Goal: Information Seeking & Learning: Compare options

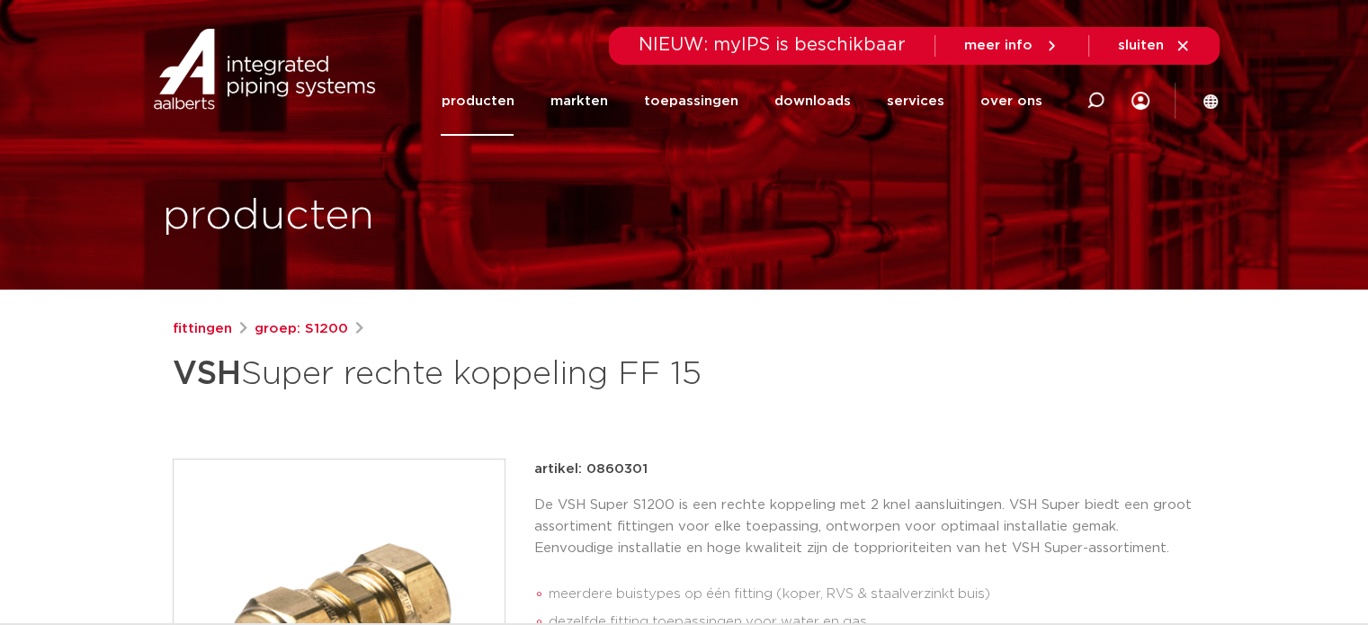
click at [500, 103] on link "producten" at bounding box center [477, 101] width 73 height 69
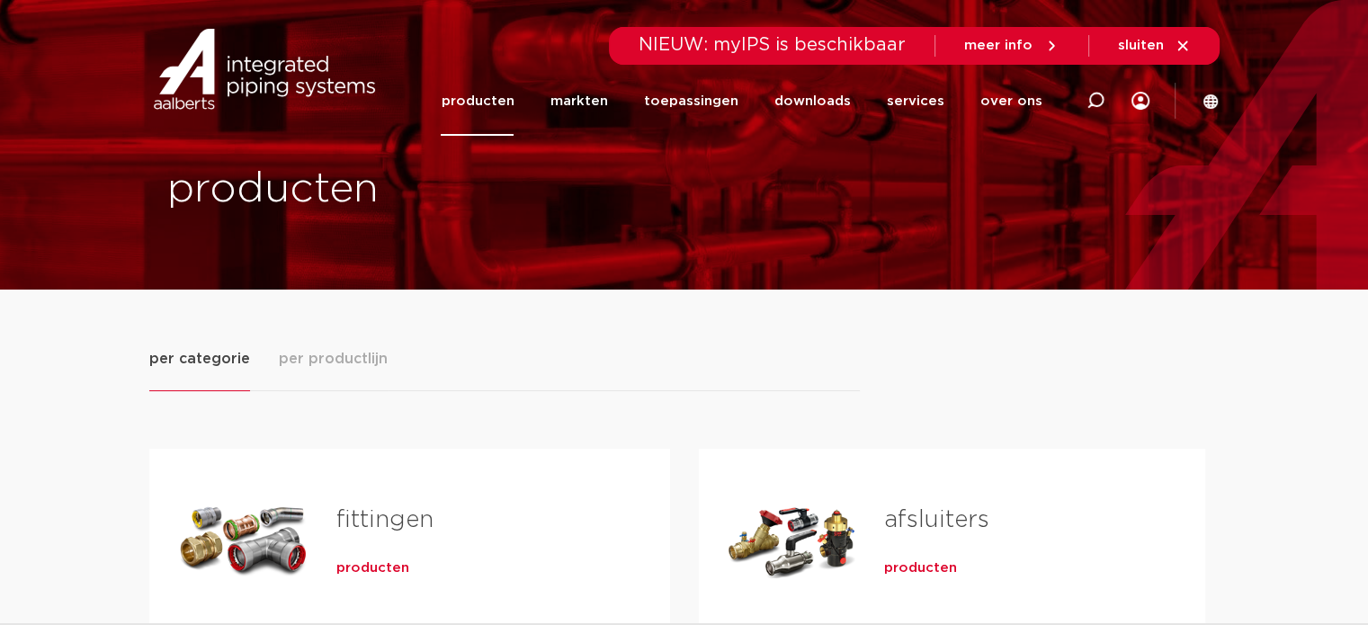
click at [367, 564] on span "producten" at bounding box center [372, 568] width 73 height 18
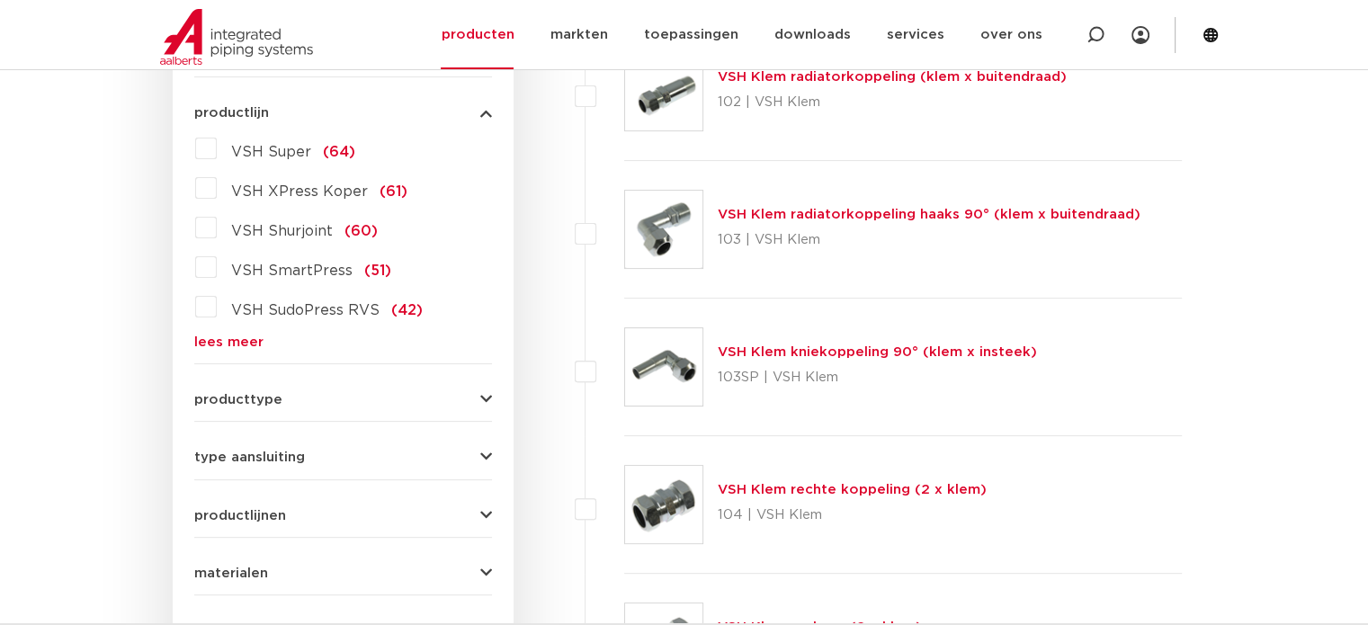
scroll to position [504, 0]
click at [664, 227] on img at bounding box center [663, 229] width 77 height 77
click at [773, 214] on link "VSH Klem radiatorkoppeling haaks 90° (klem x buitendraad)" at bounding box center [929, 214] width 423 height 13
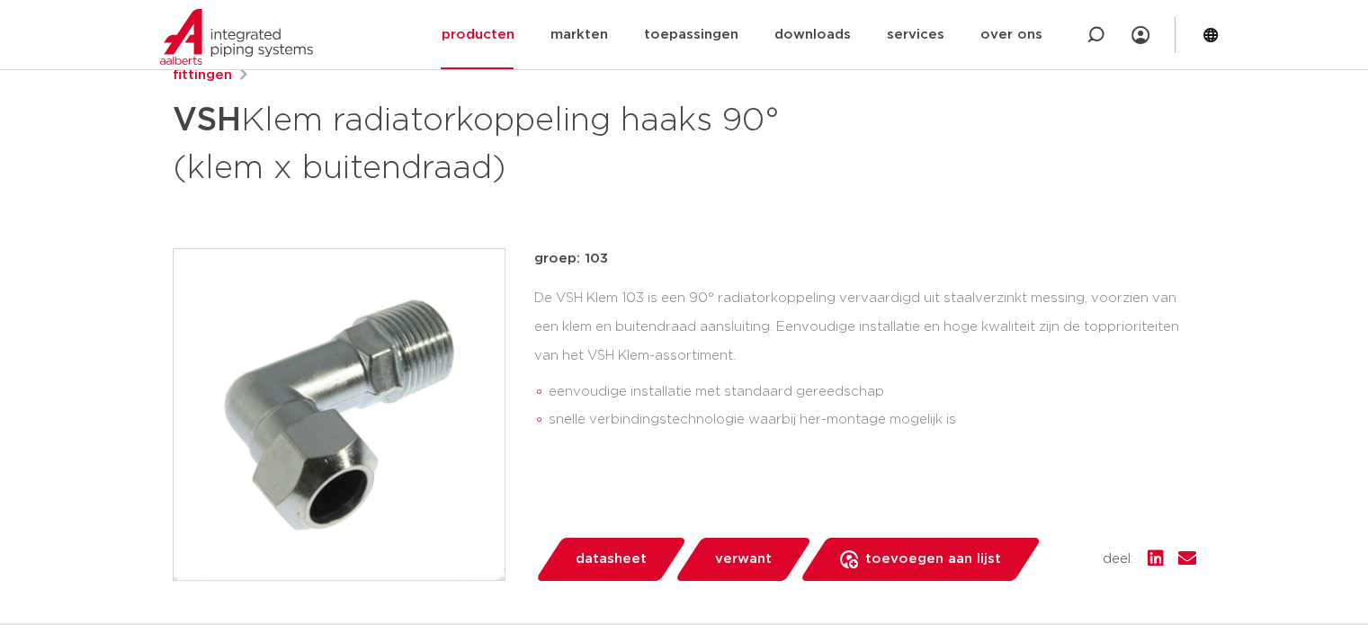
scroll to position [252, 0]
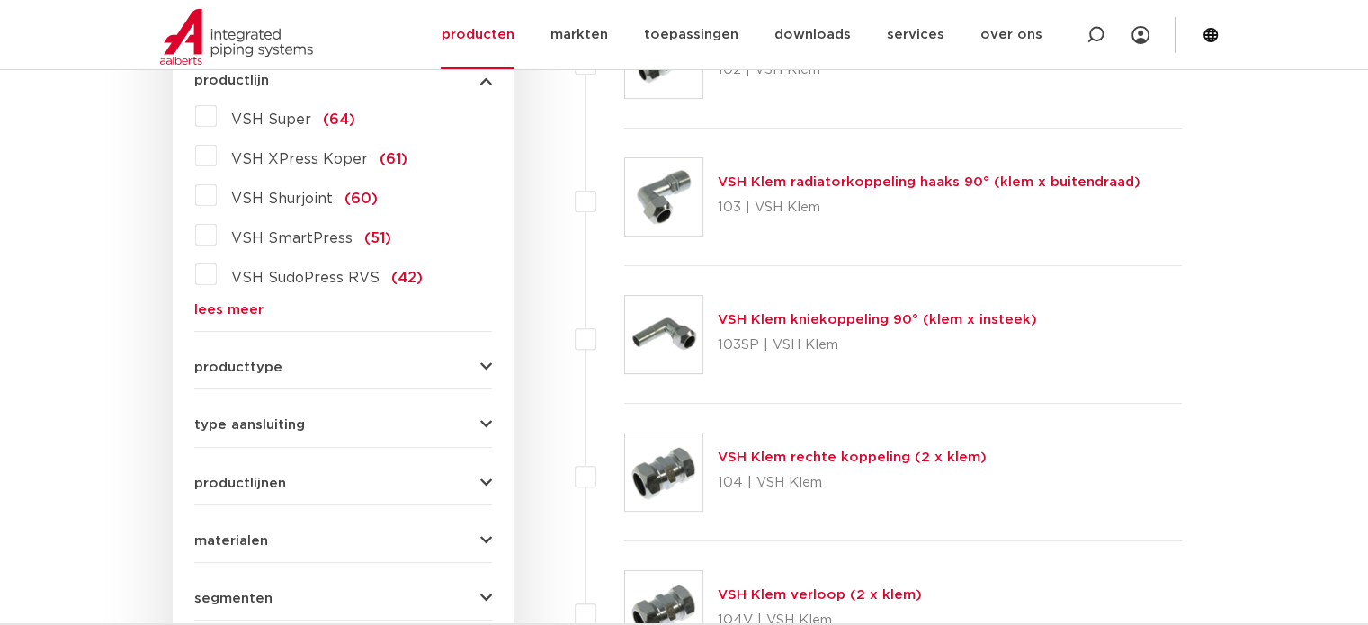
scroll to position [539, 0]
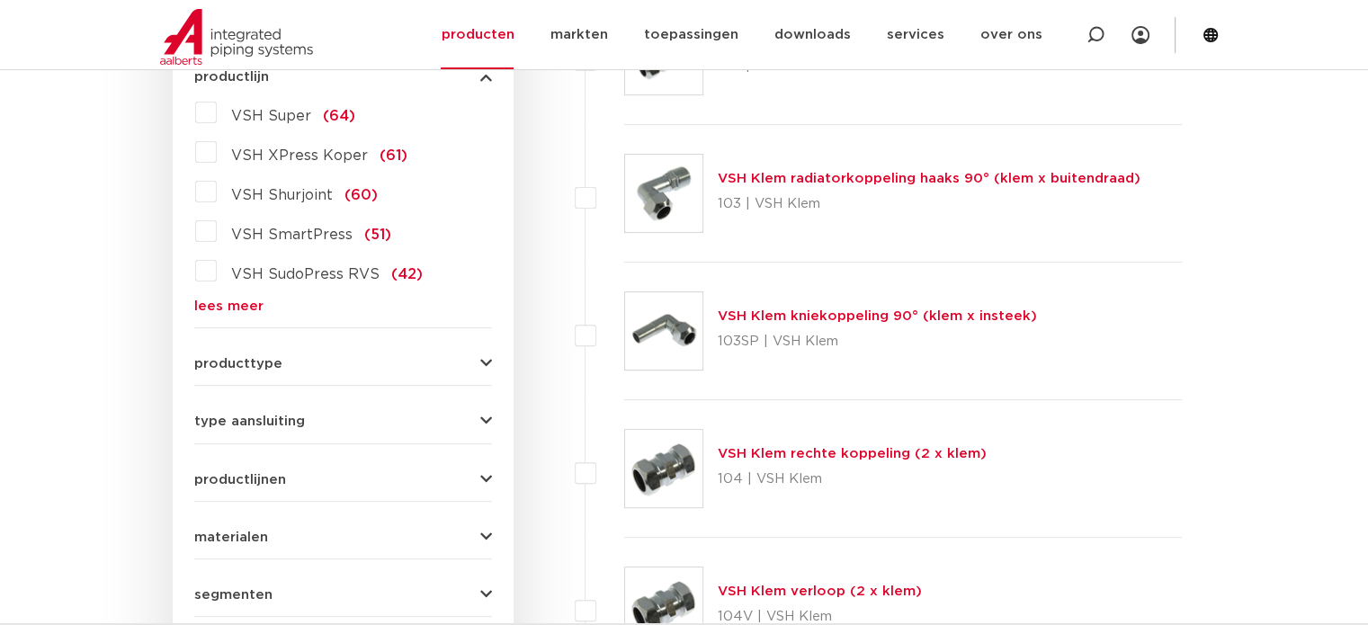
click at [684, 317] on img at bounding box center [663, 330] width 77 height 77
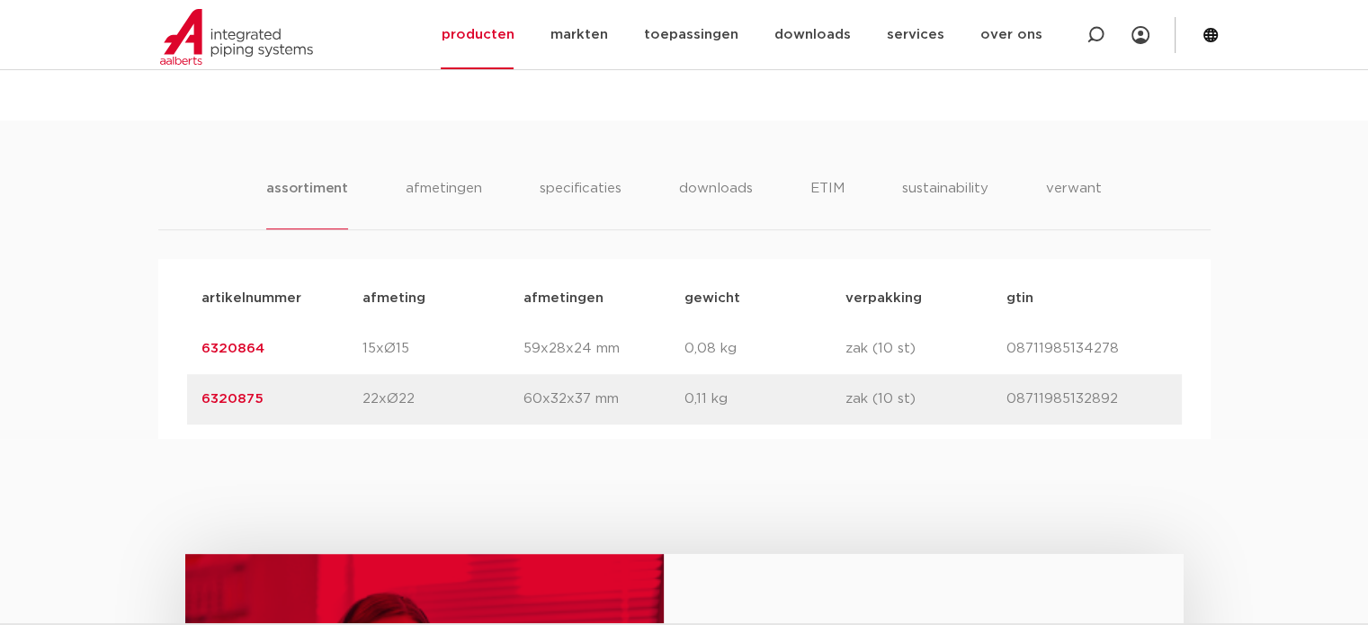
scroll to position [985, 0]
click at [235, 346] on link "6320864" at bounding box center [232, 349] width 63 height 13
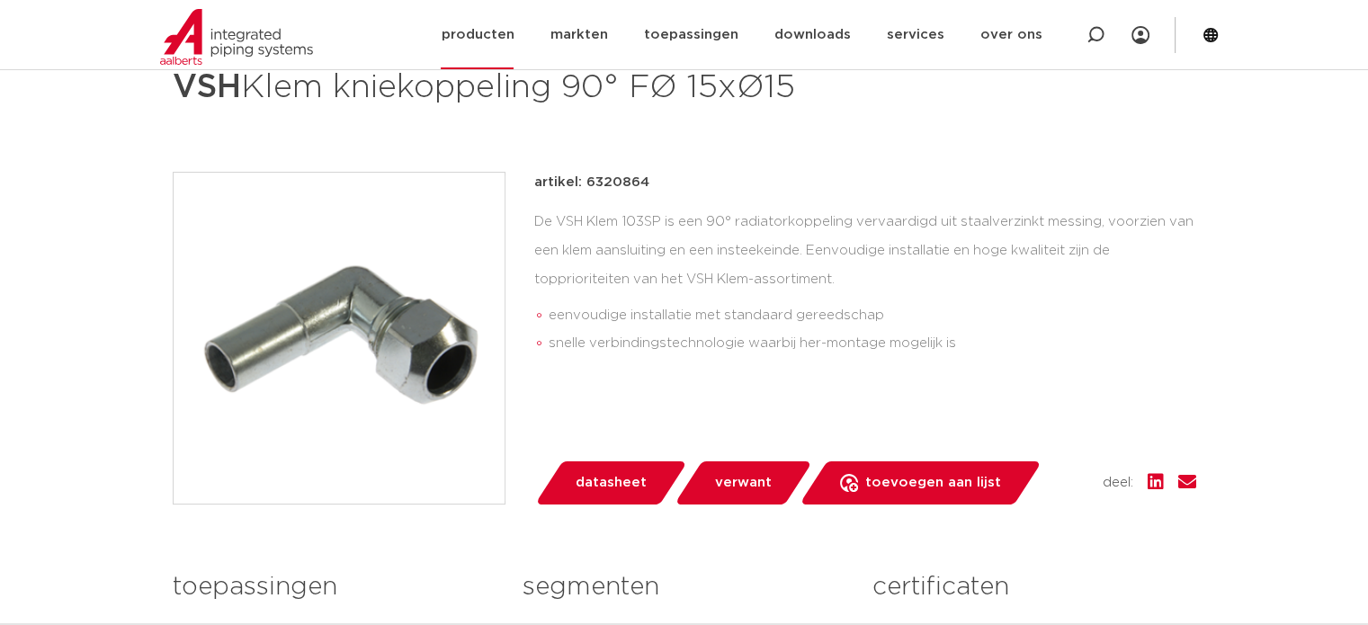
scroll to position [288, 0]
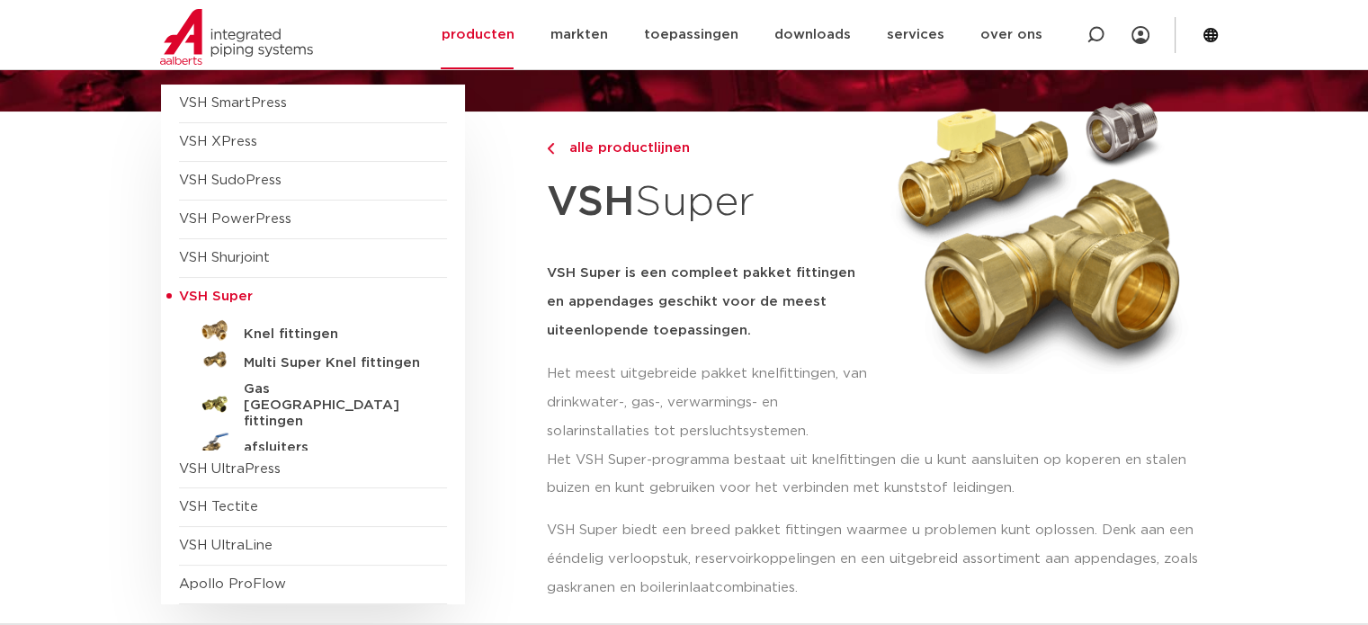
scroll to position [180, 0]
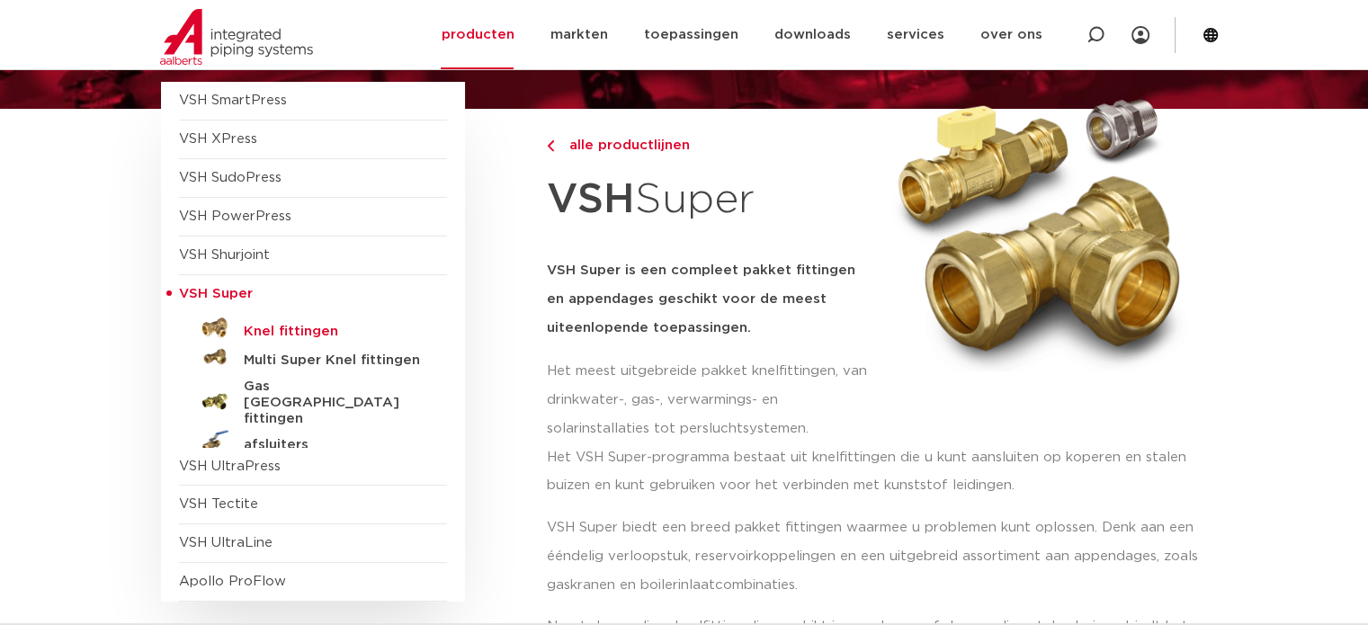
click at [288, 325] on h5 "Knel fittingen" at bounding box center [333, 332] width 178 height 16
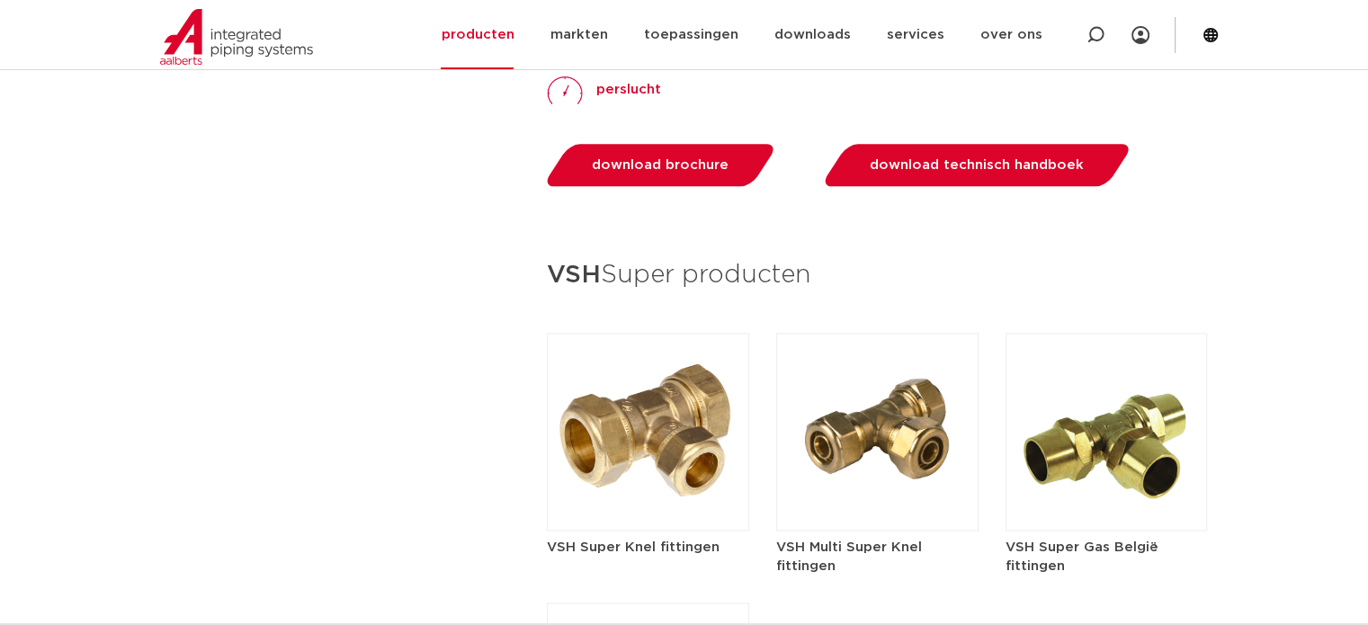
scroll to position [2410, 0]
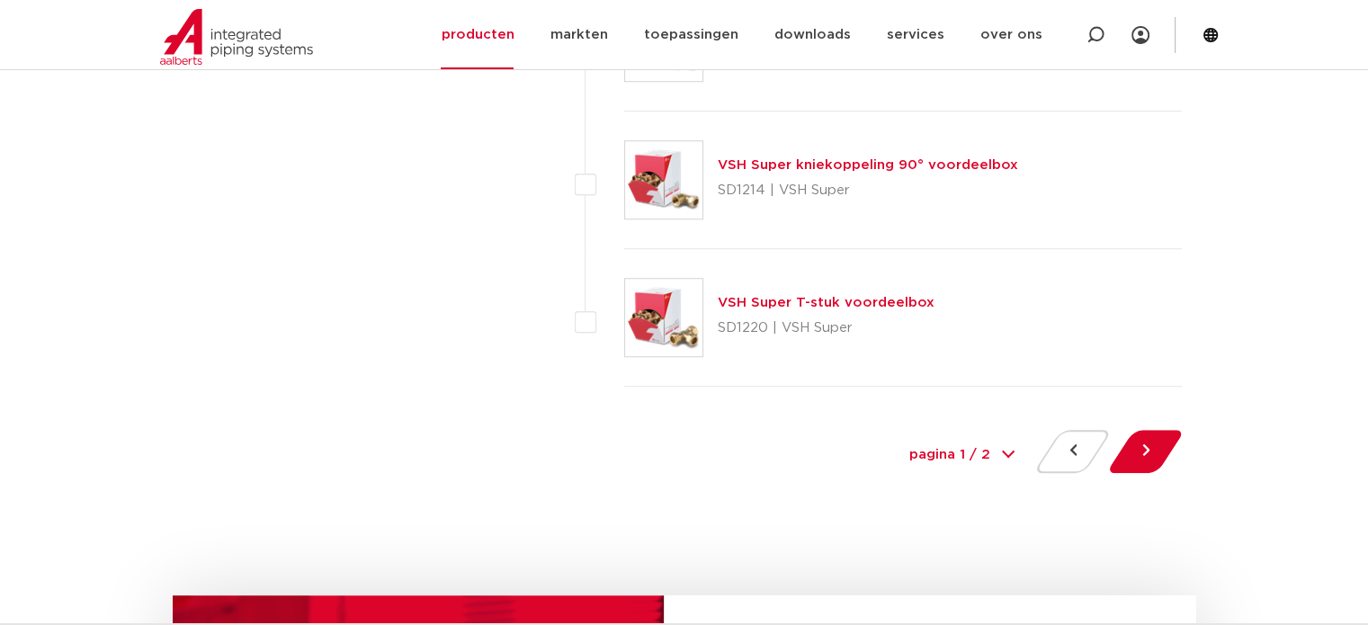
scroll to position [8272, 0]
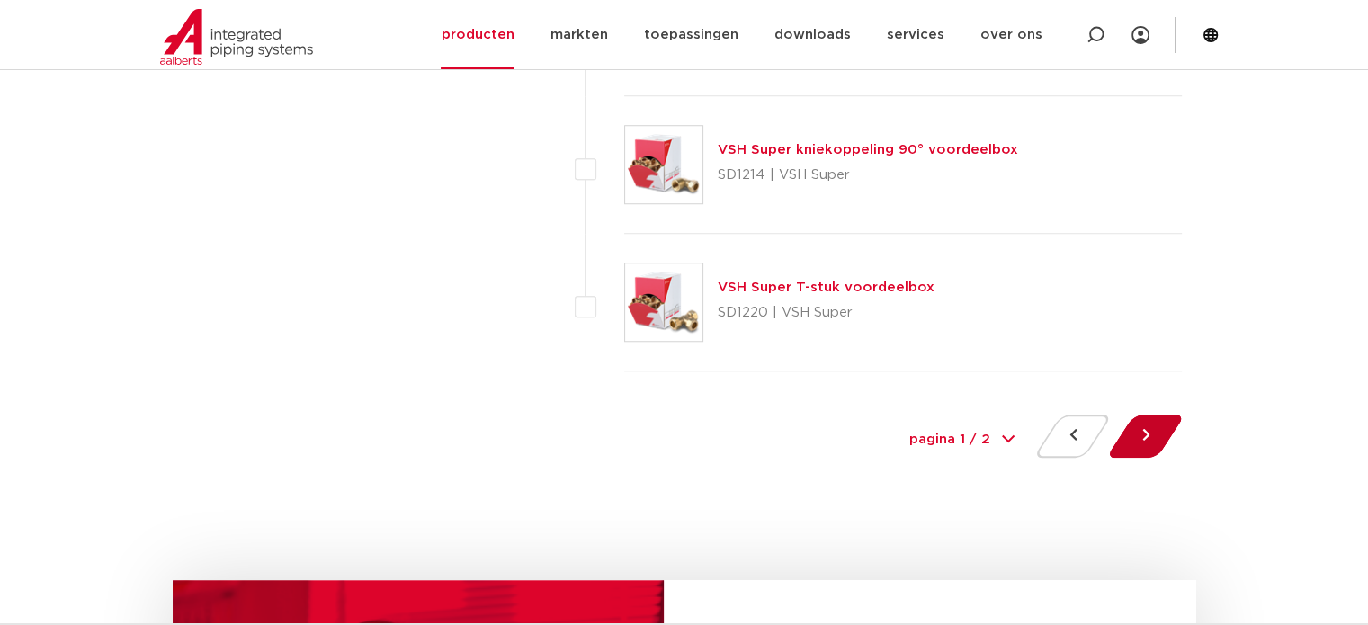
click at [1131, 428] on button at bounding box center [1144, 436] width 51 height 43
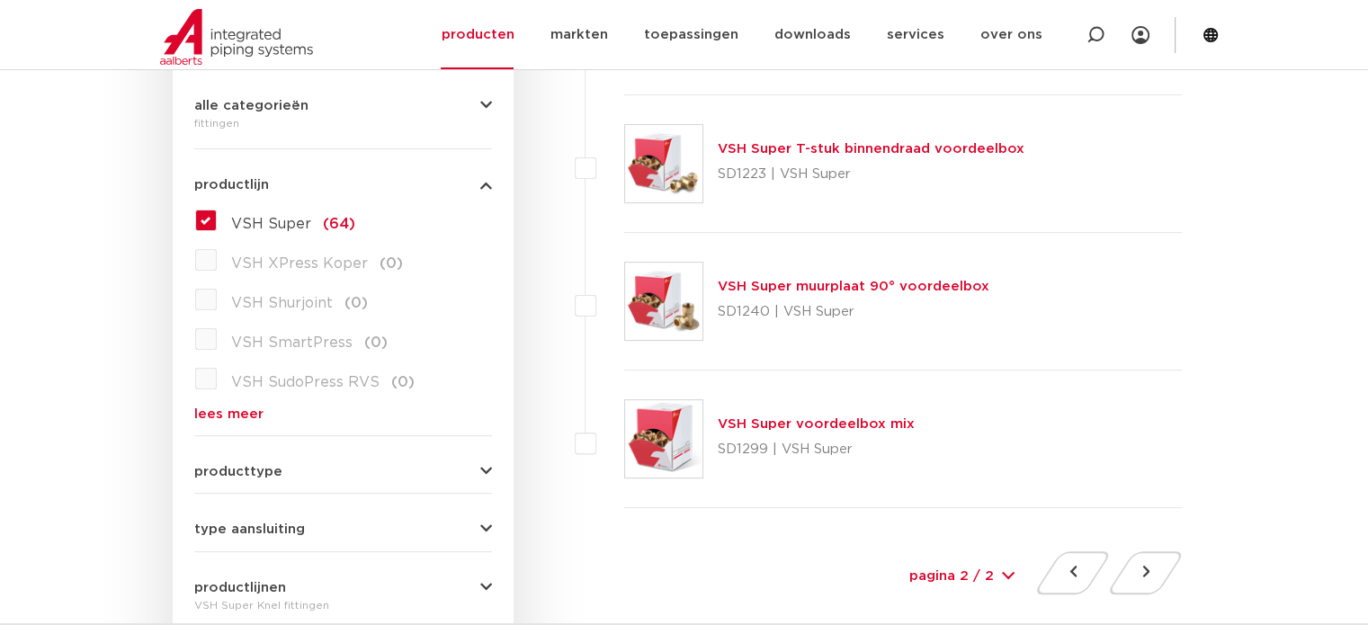
scroll to position [468, 0]
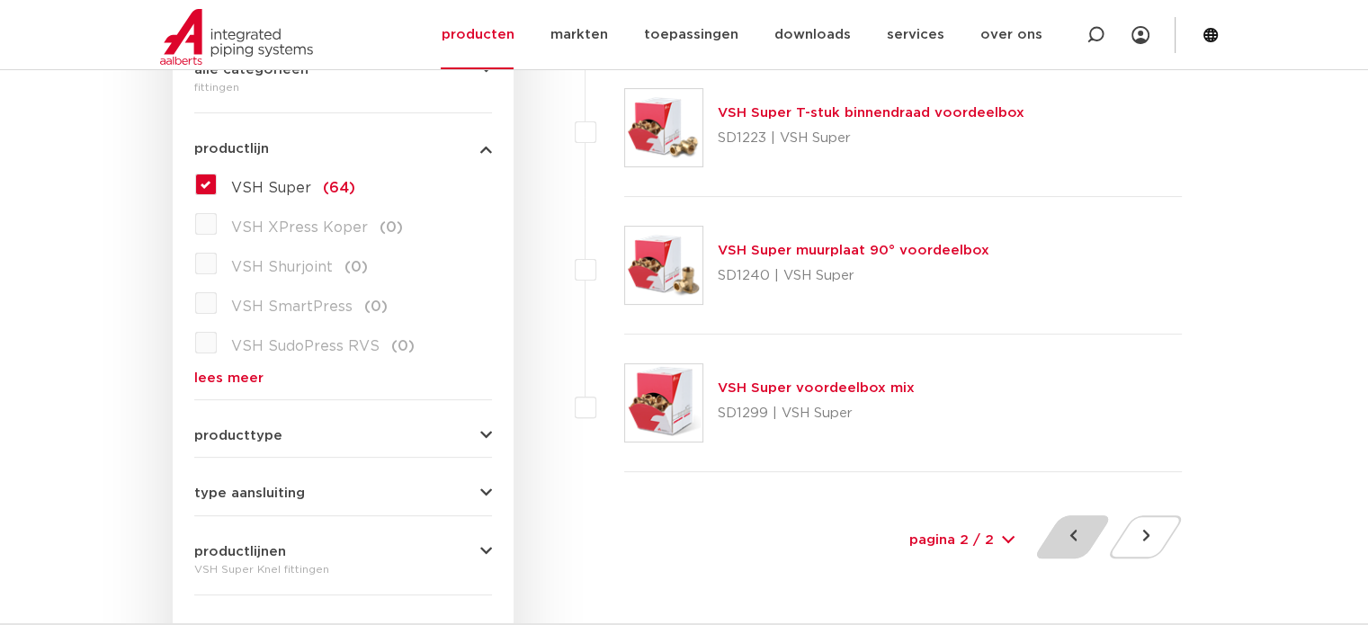
click at [1071, 536] on button at bounding box center [1072, 536] width 51 height 43
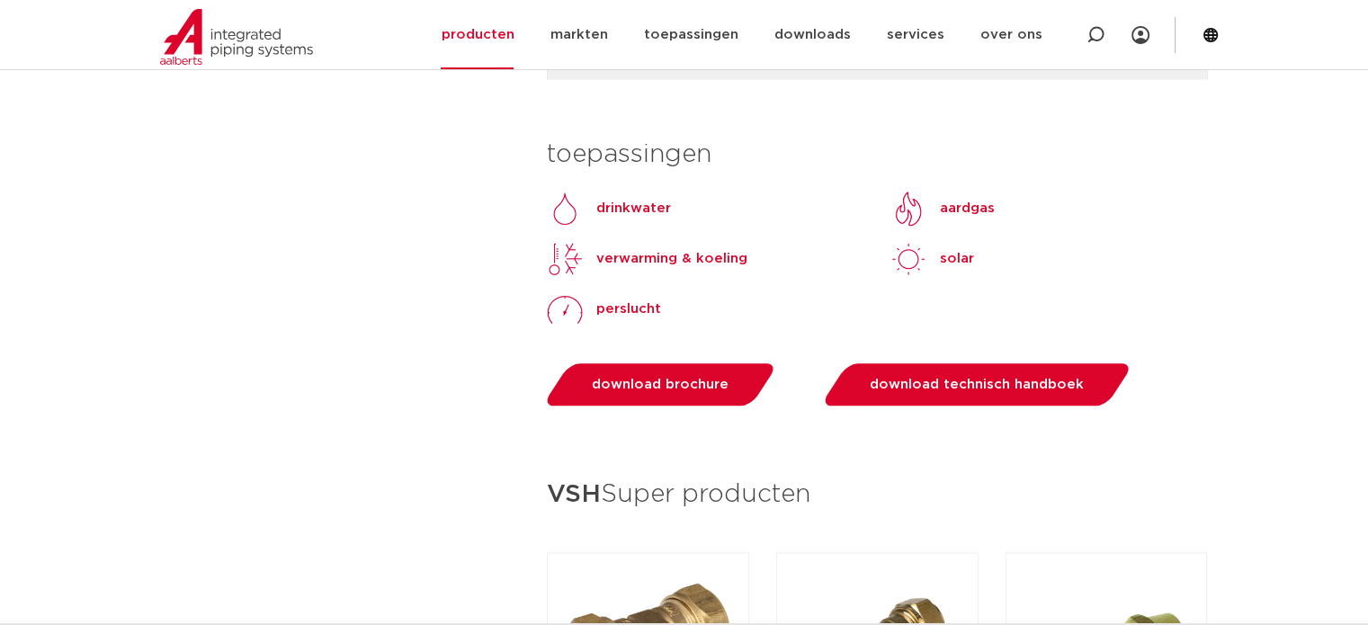
scroll to position [2158, 0]
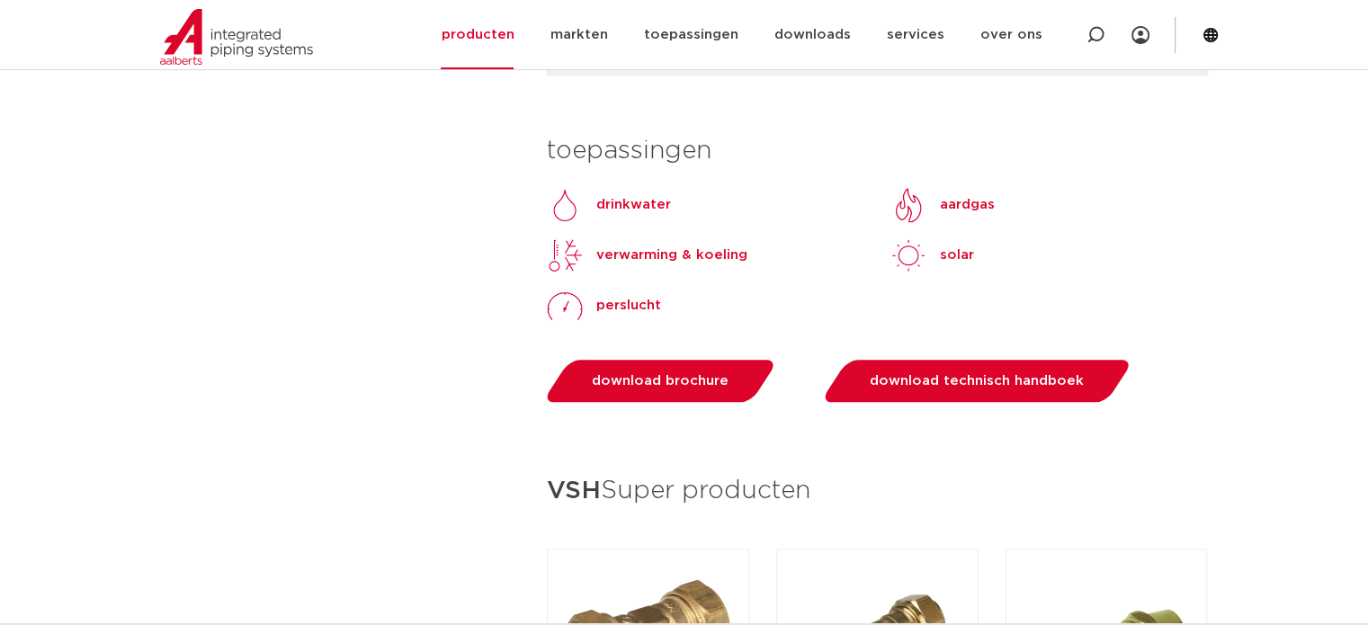
click at [620, 250] on p "verwarming & koeling" at bounding box center [671, 256] width 151 height 22
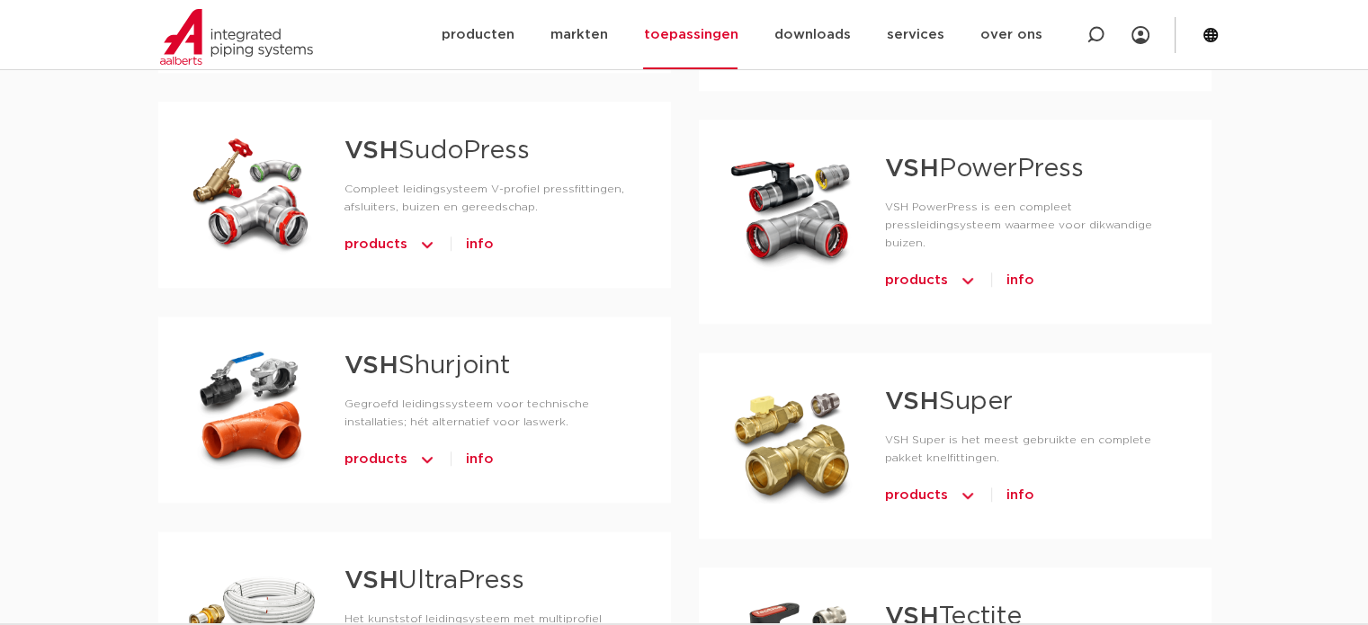
scroll to position [1511, 0]
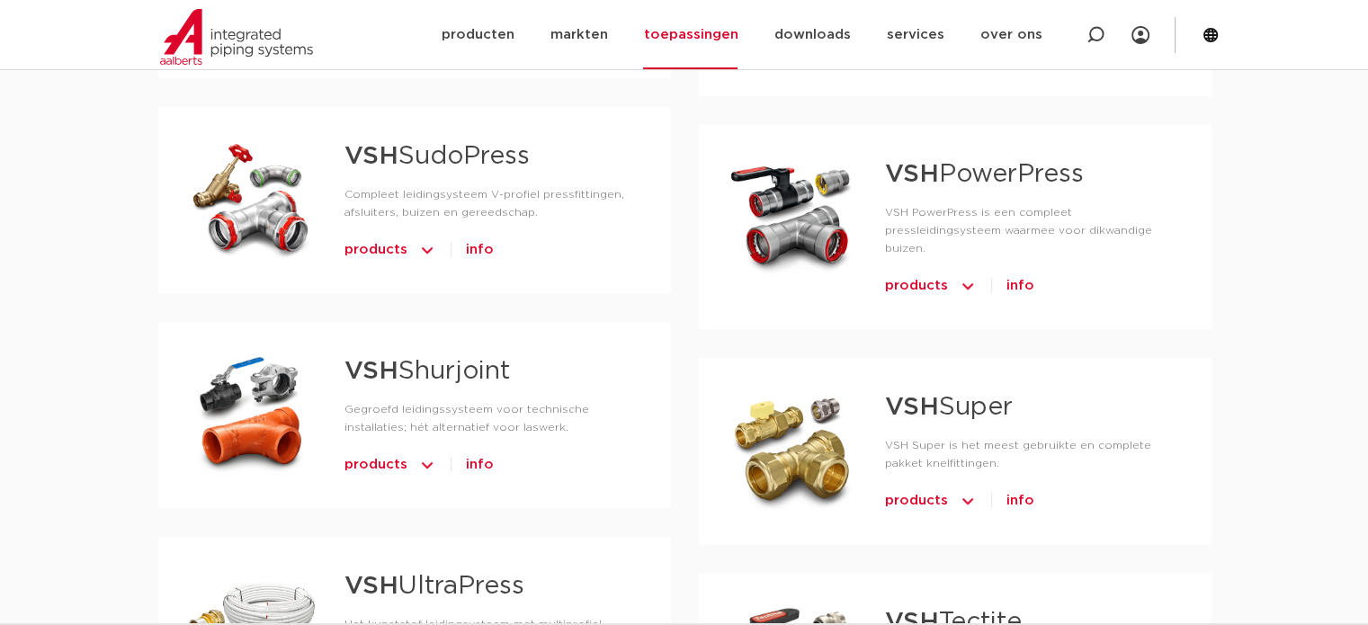
click at [807, 387] on div at bounding box center [791, 450] width 129 height 126
click at [914, 486] on span "products" at bounding box center [916, 500] width 63 height 29
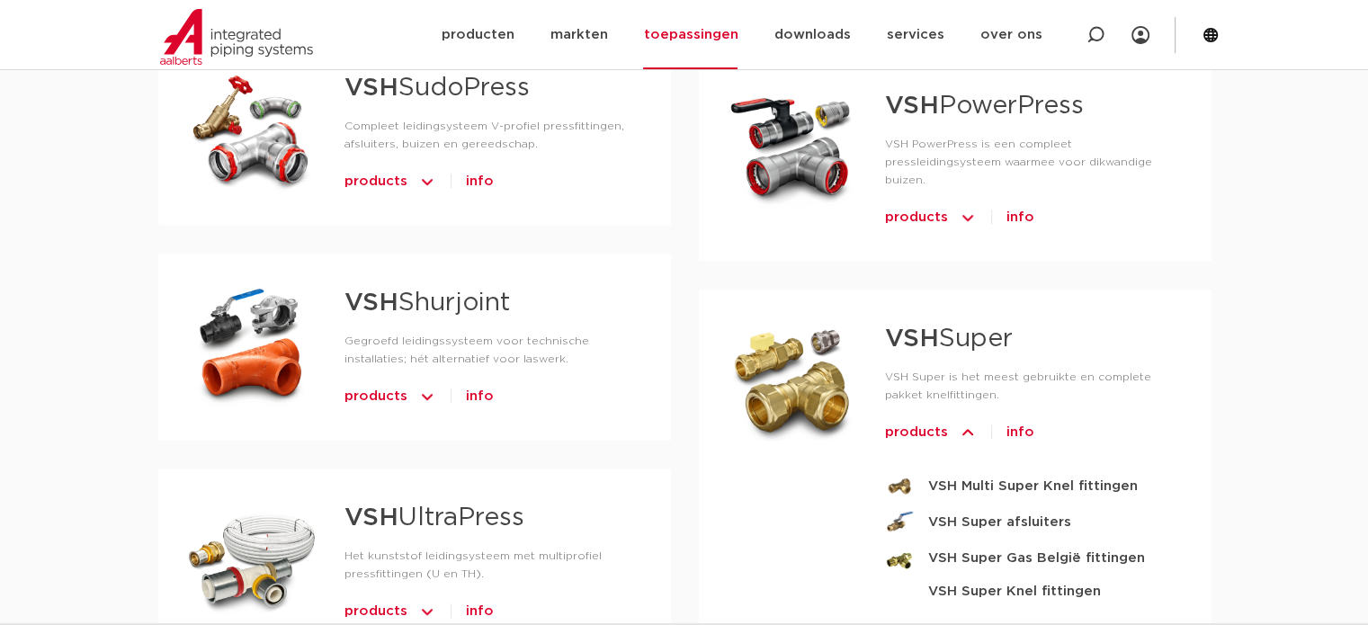
scroll to position [1583, 0]
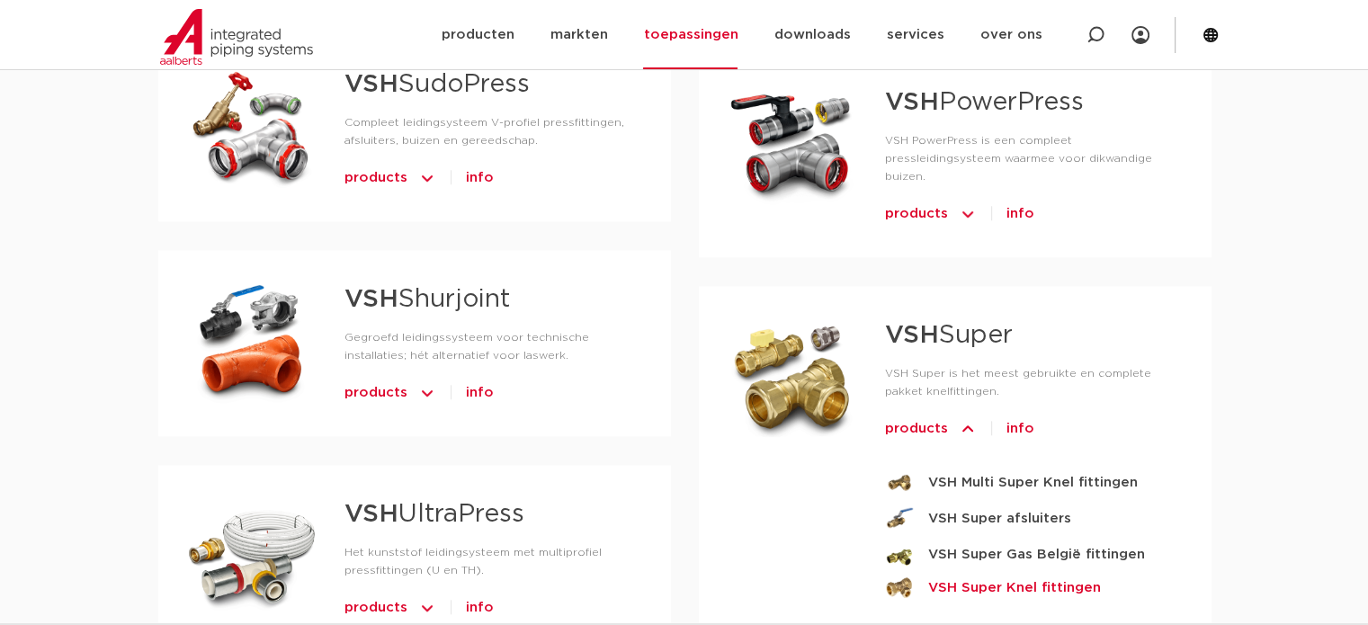
click at [973, 576] on strong "VSH Super Knel fittingen" at bounding box center [1014, 587] width 173 height 22
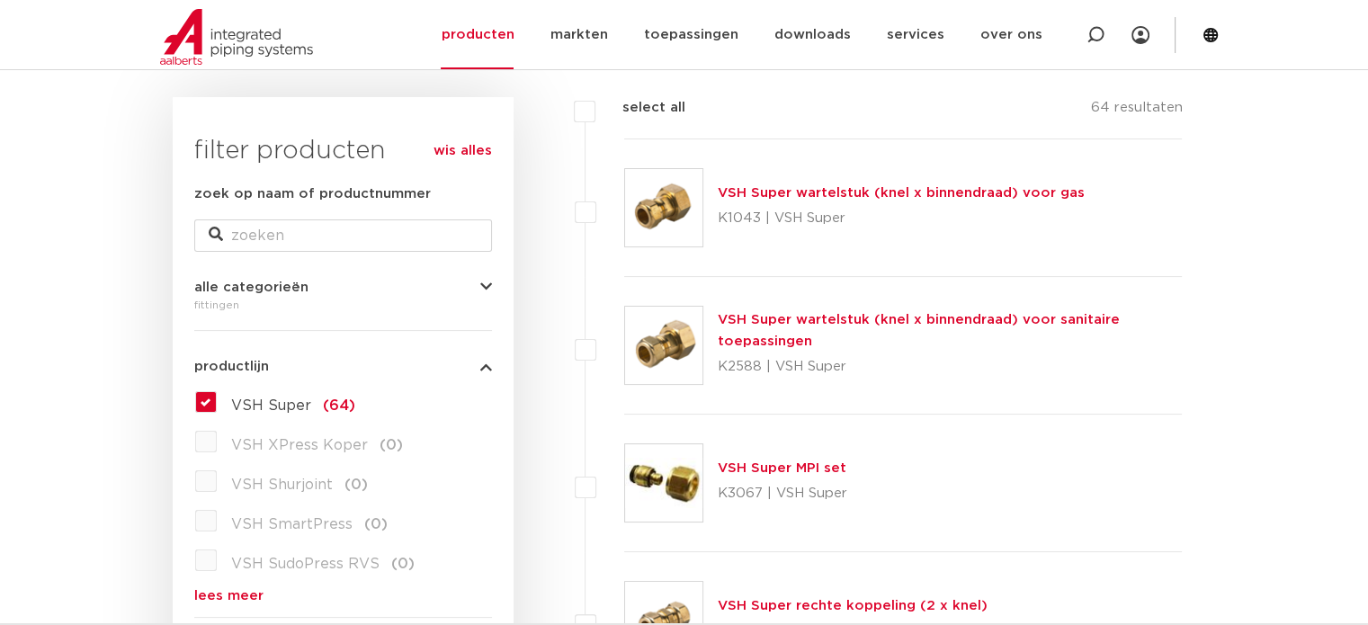
scroll to position [252, 0]
click at [484, 283] on icon "button" at bounding box center [486, 285] width 12 height 13
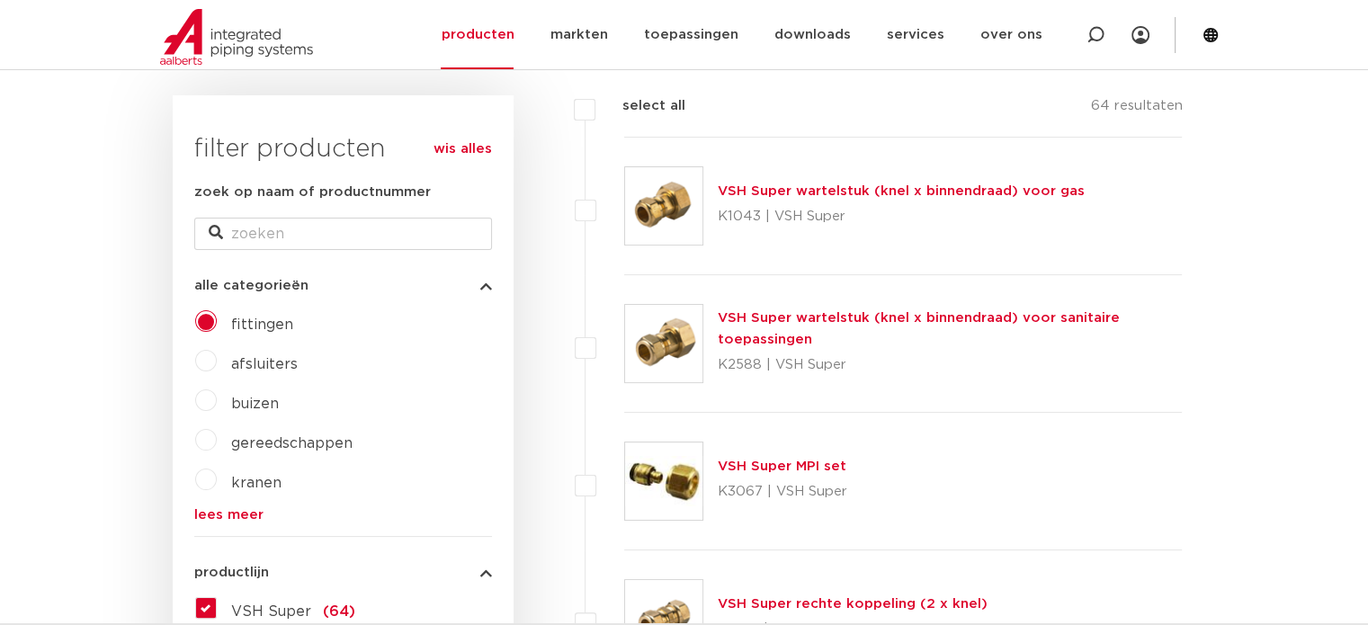
click at [484, 283] on icon "button" at bounding box center [486, 285] width 12 height 13
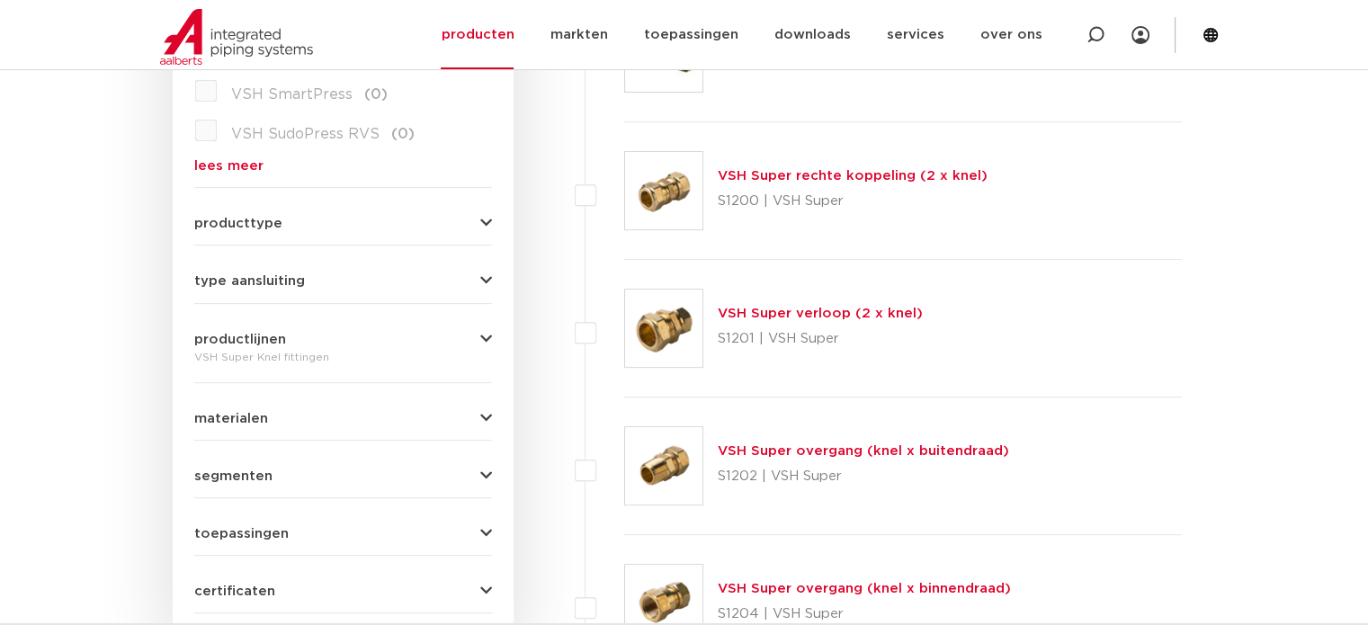
scroll to position [647, 0]
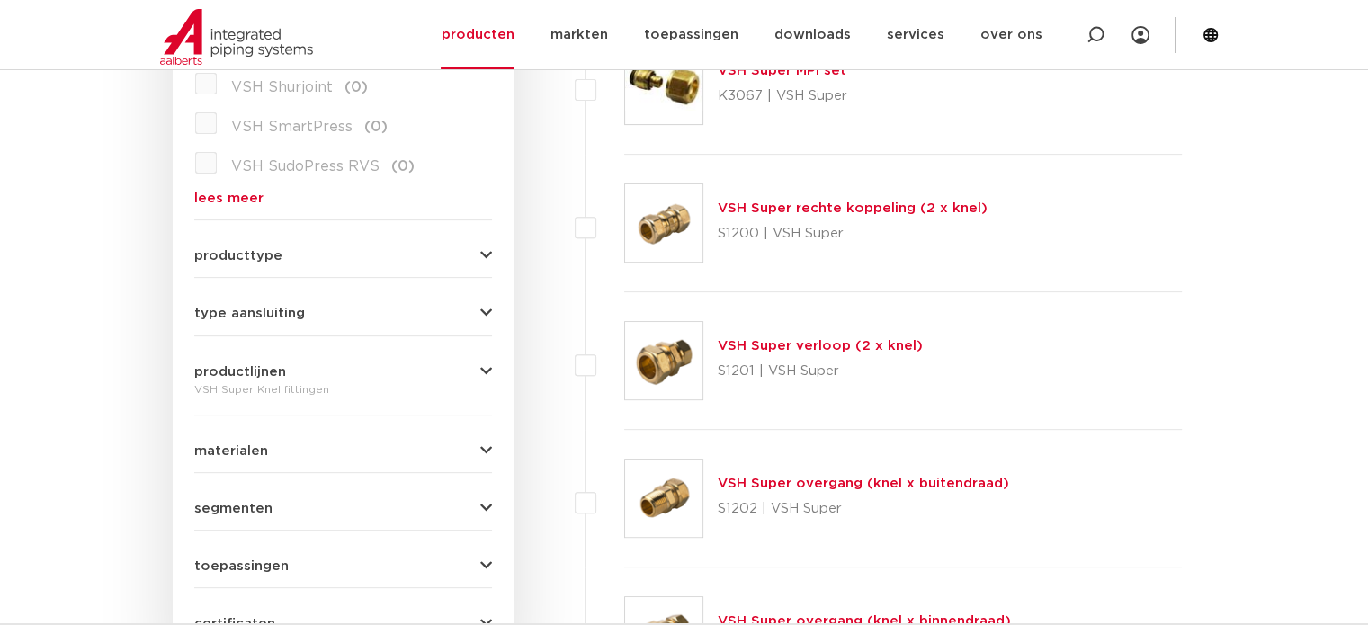
click at [486, 253] on icon "button" at bounding box center [486, 255] width 12 height 13
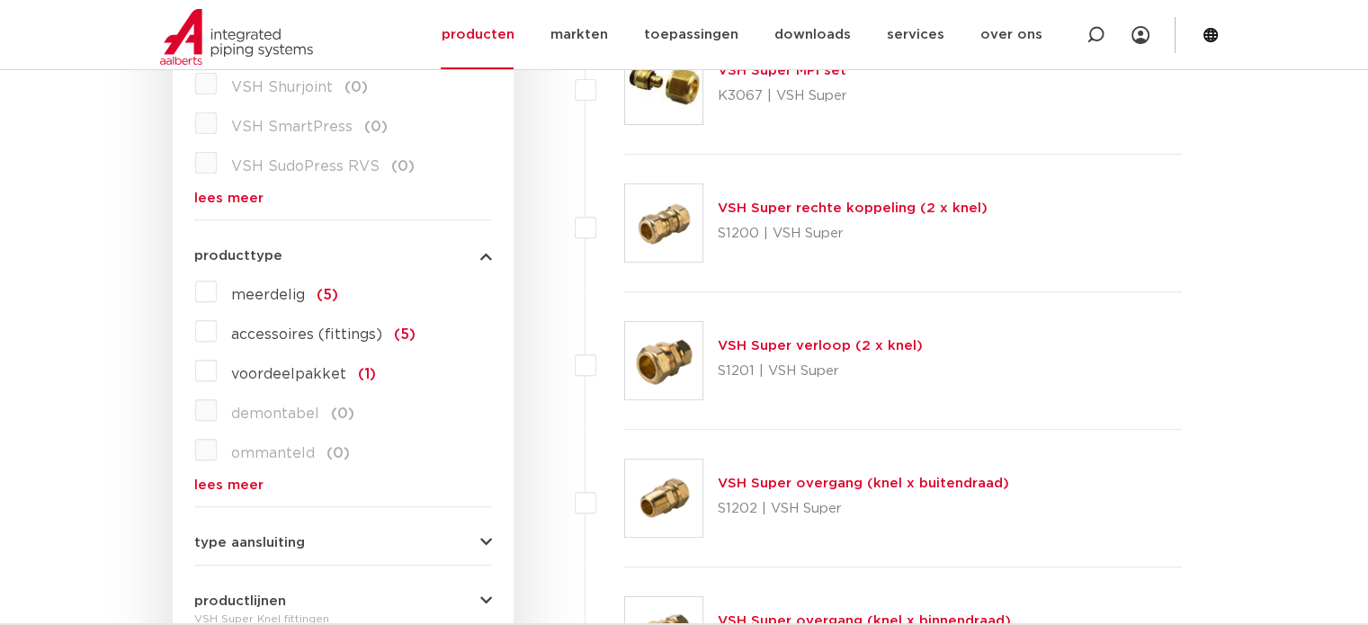
click at [486, 253] on icon "button" at bounding box center [486, 255] width 12 height 13
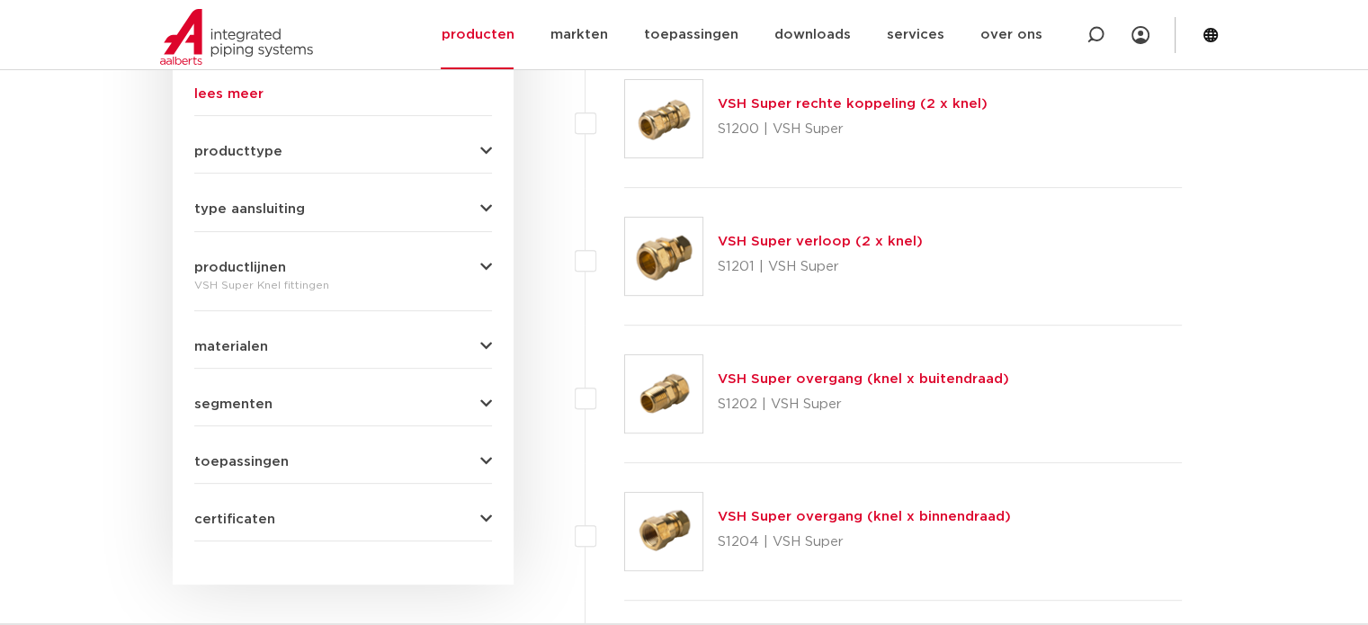
scroll to position [755, 0]
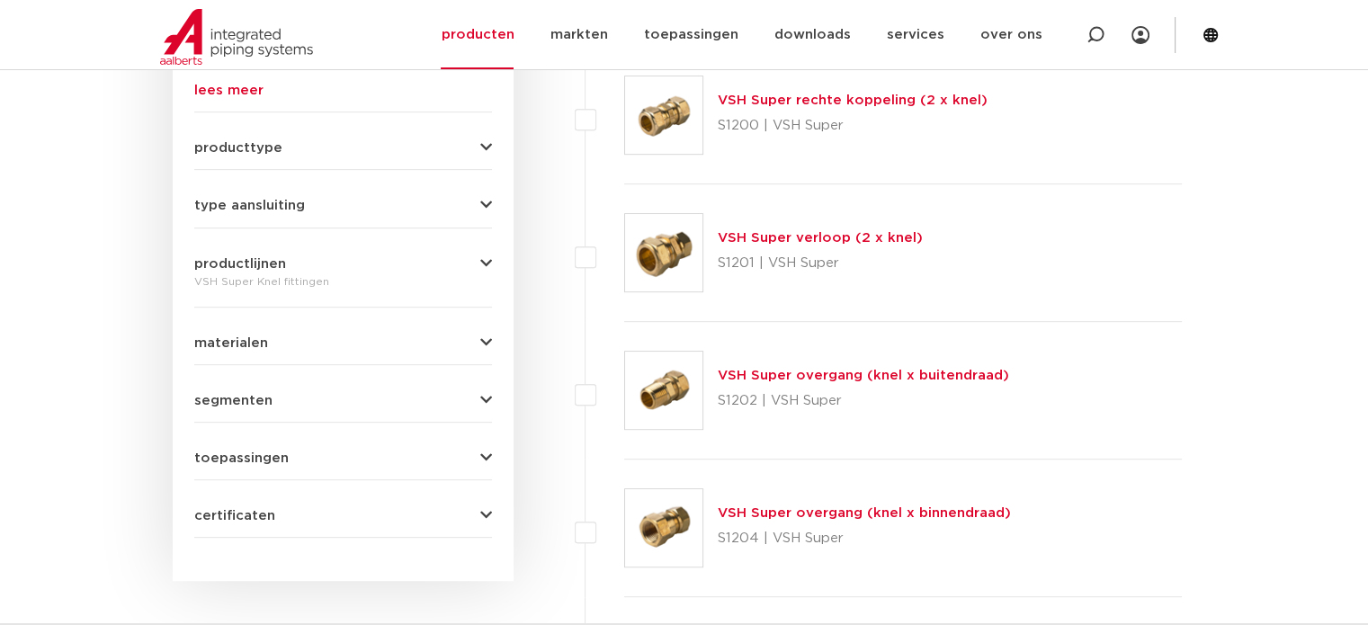
click at [487, 395] on icon "button" at bounding box center [486, 400] width 12 height 13
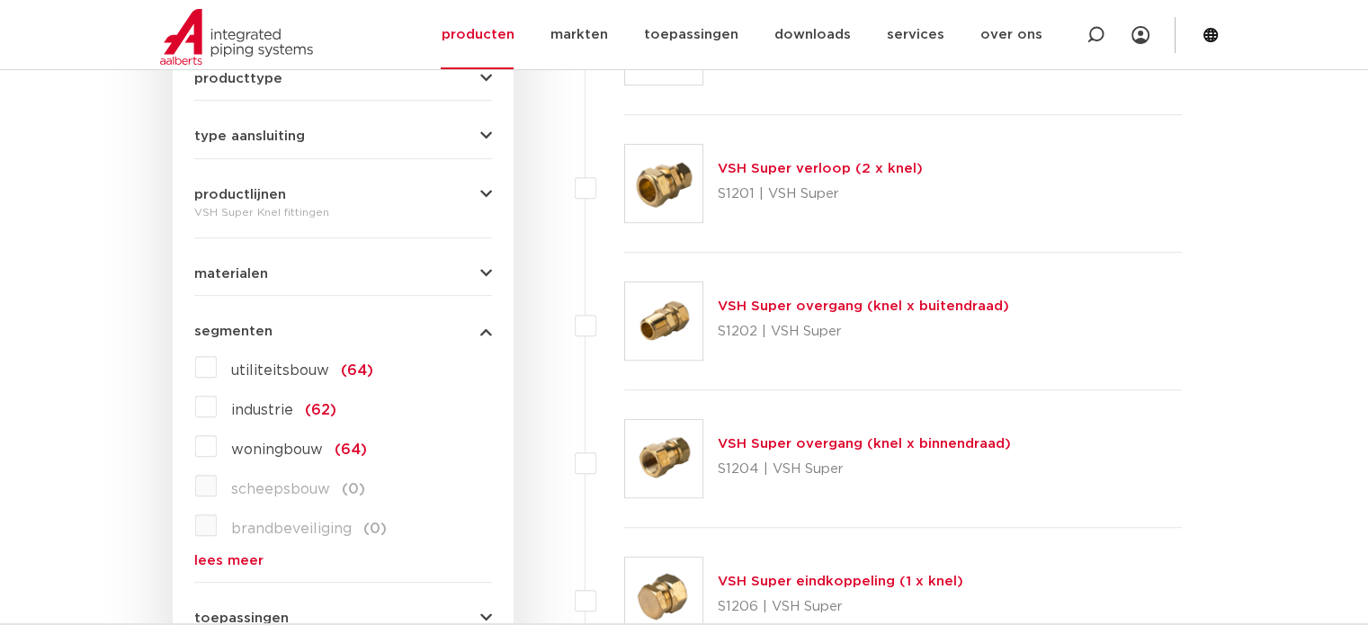
scroll to position [827, 0]
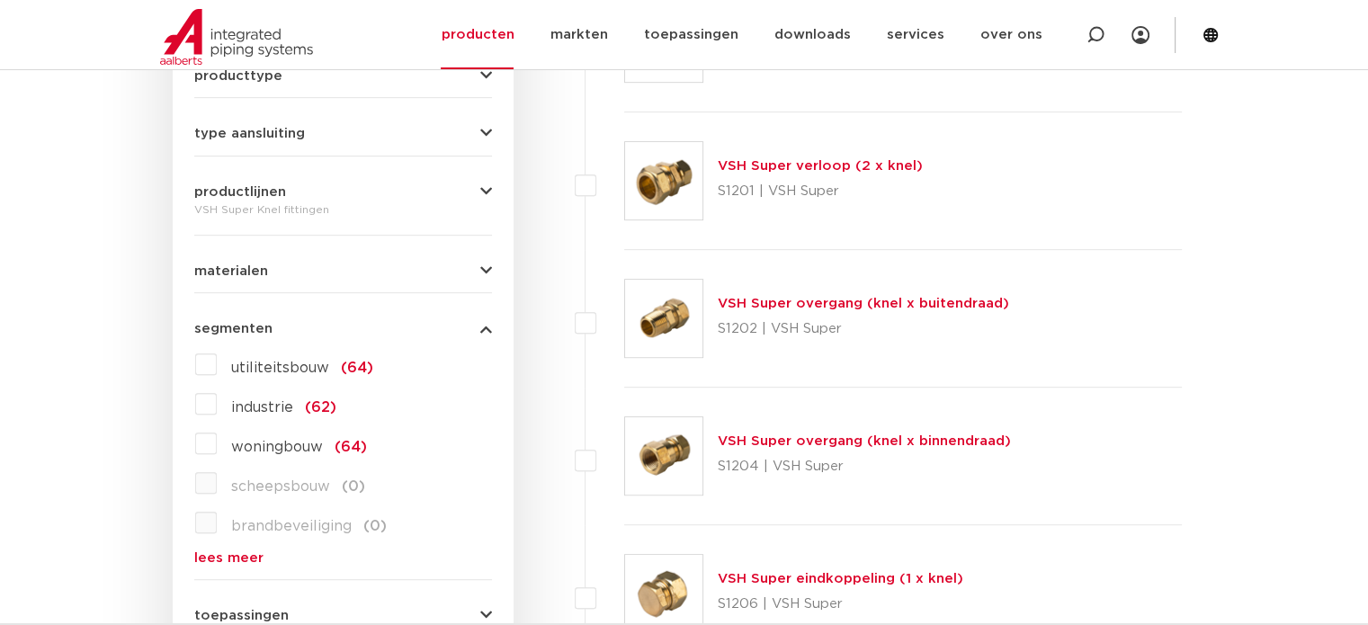
click at [484, 326] on icon "button" at bounding box center [486, 328] width 12 height 13
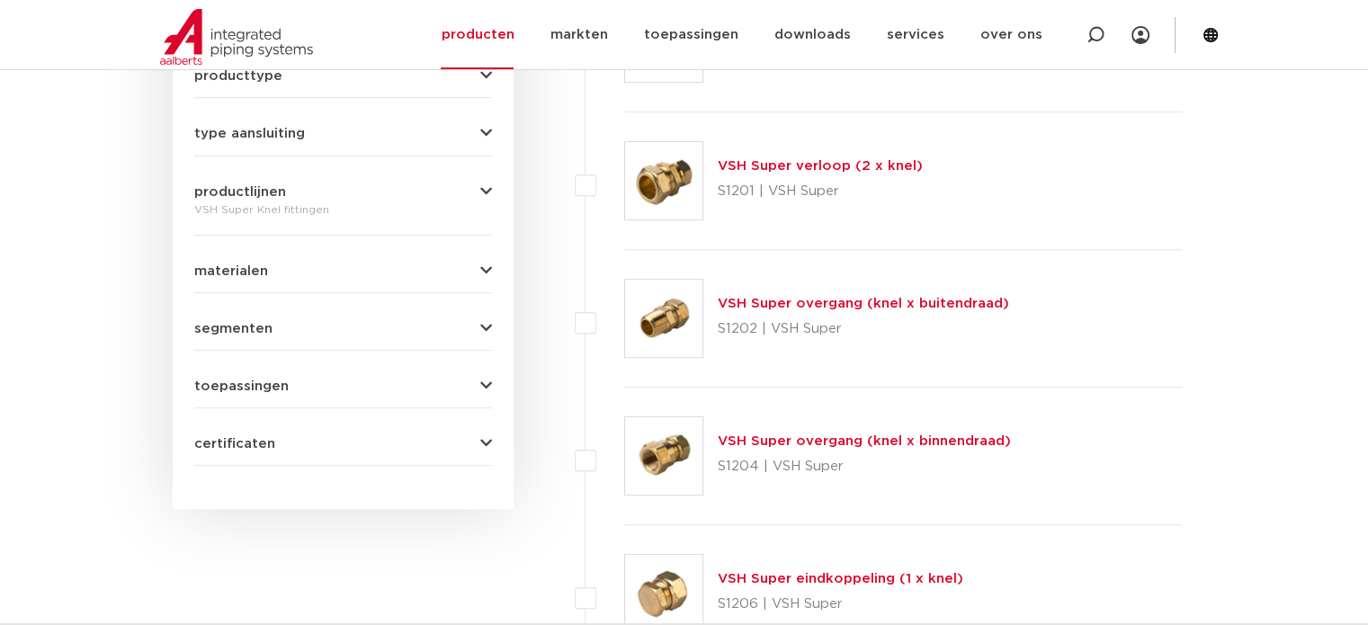
click at [483, 264] on icon "button" at bounding box center [486, 270] width 12 height 13
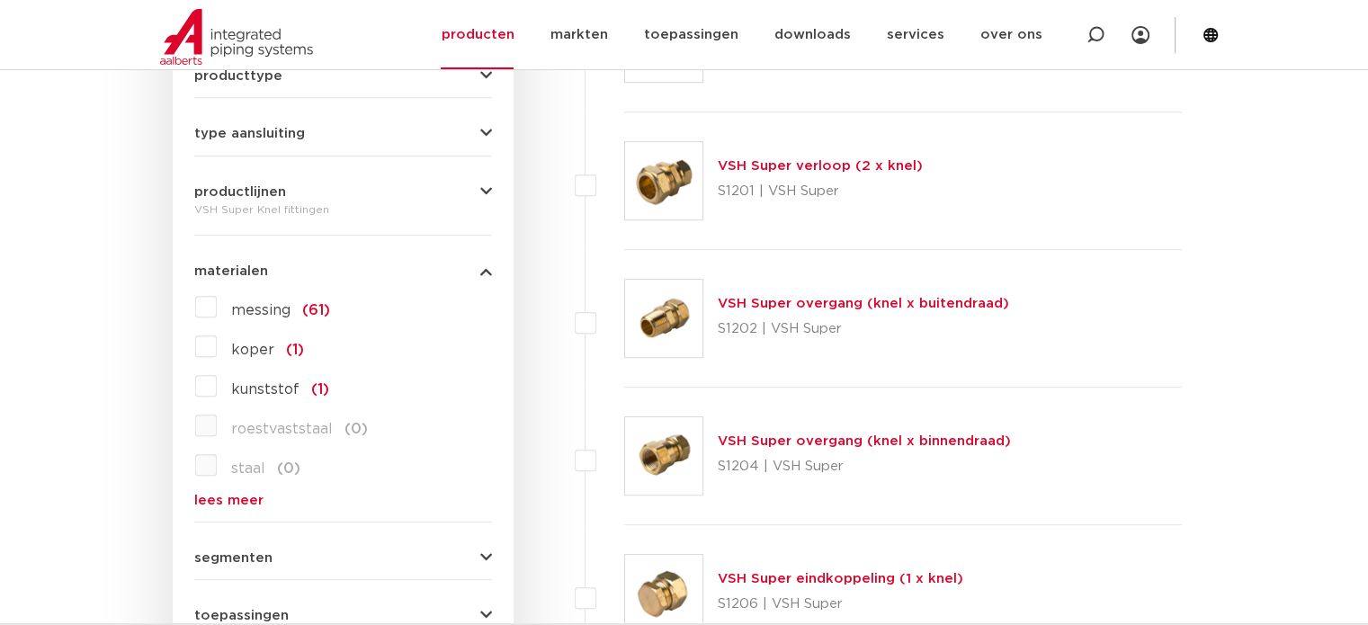
click at [483, 264] on icon "button" at bounding box center [486, 270] width 12 height 13
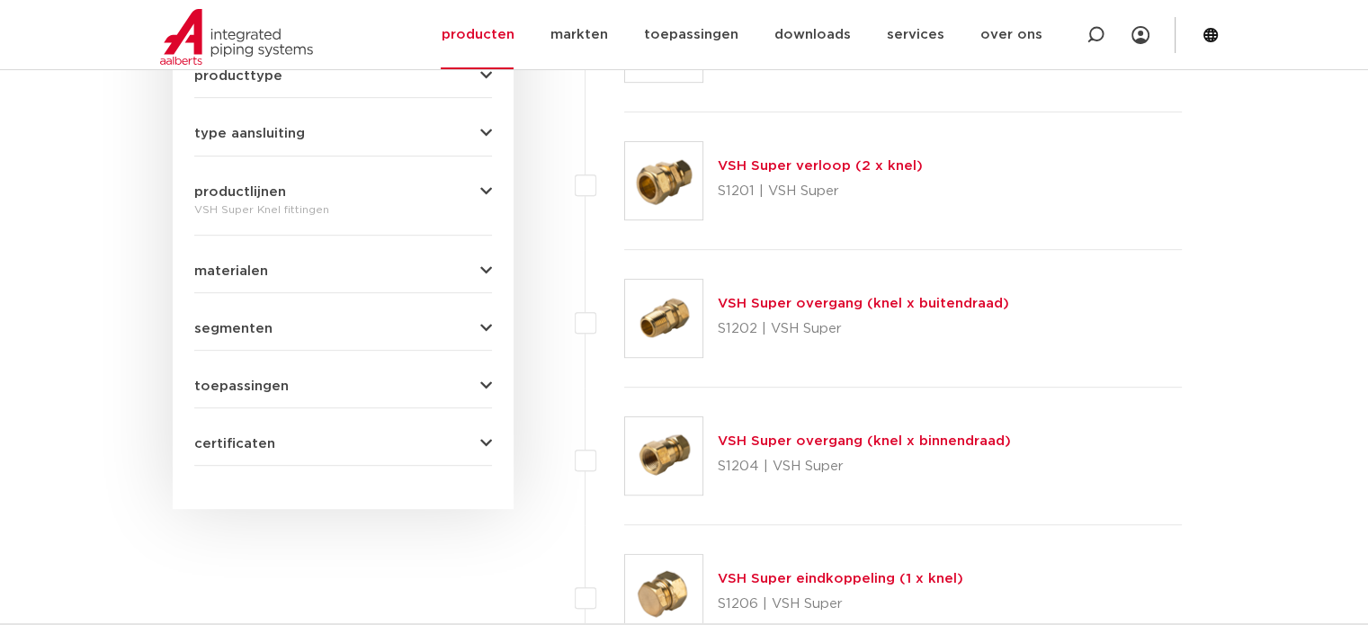
click at [486, 379] on icon "button" at bounding box center [486, 385] width 12 height 13
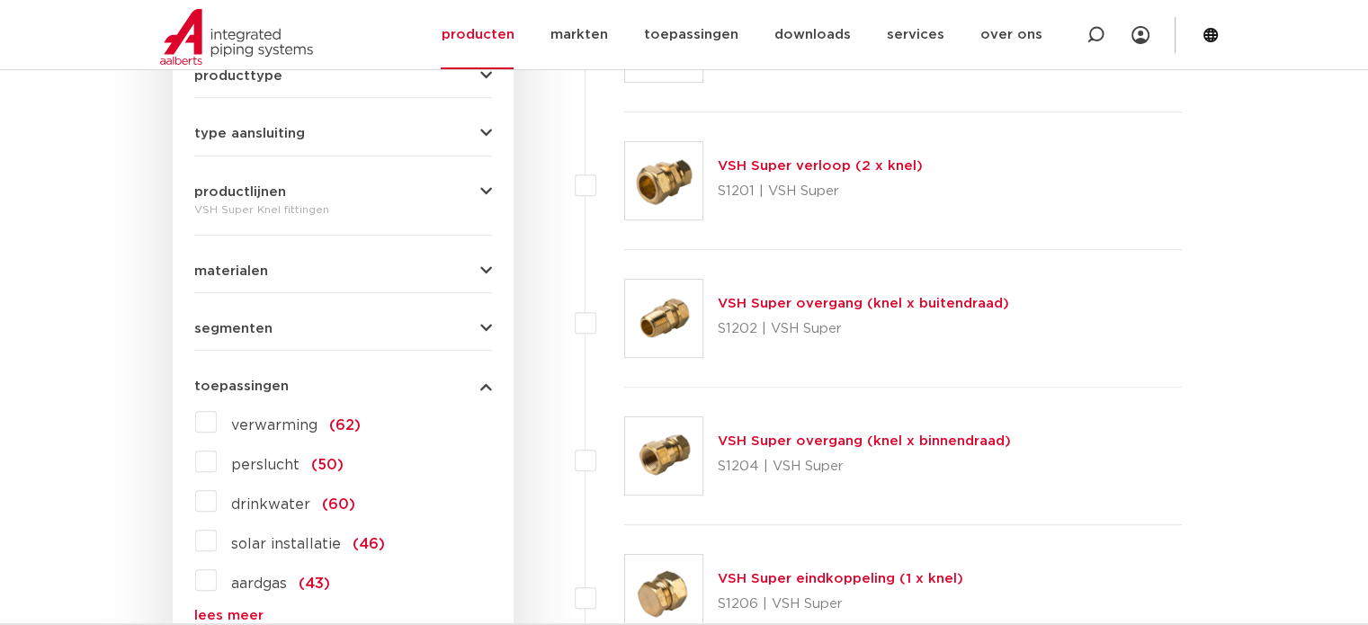
click at [217, 417] on label "verwarming (62)" at bounding box center [289, 421] width 144 height 29
click at [0, 0] on input "verwarming (62)" at bounding box center [0, 0] width 0 height 0
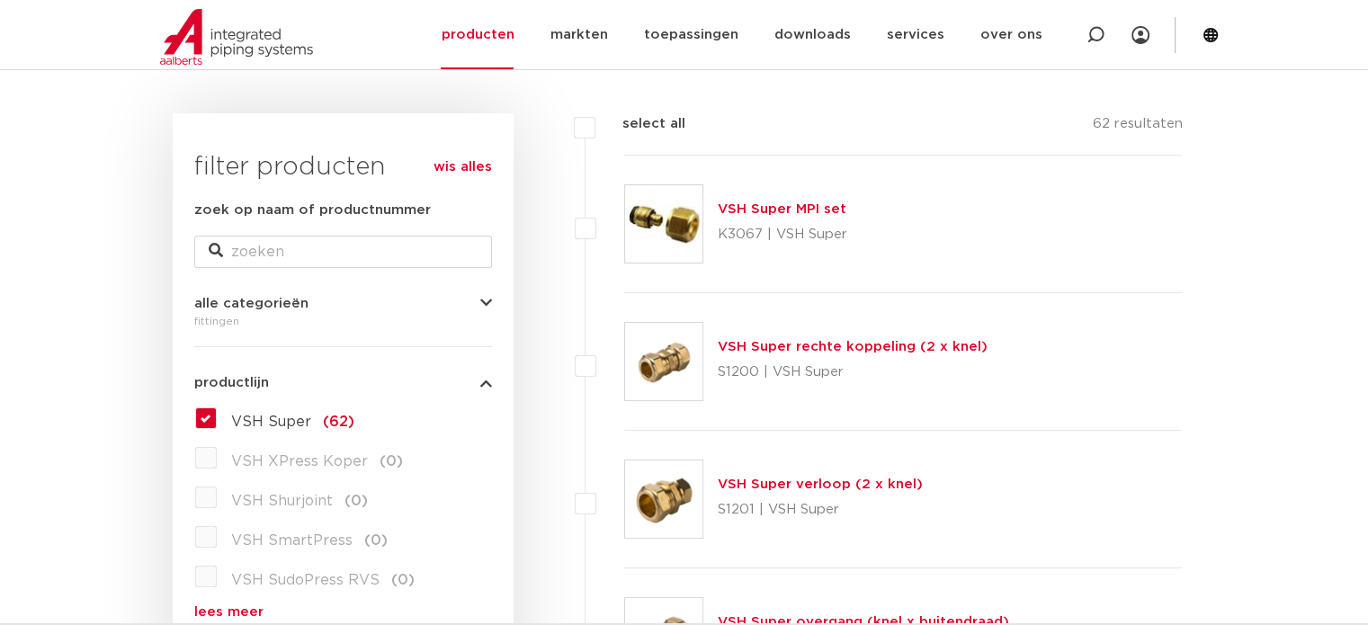
scroll to position [324, 0]
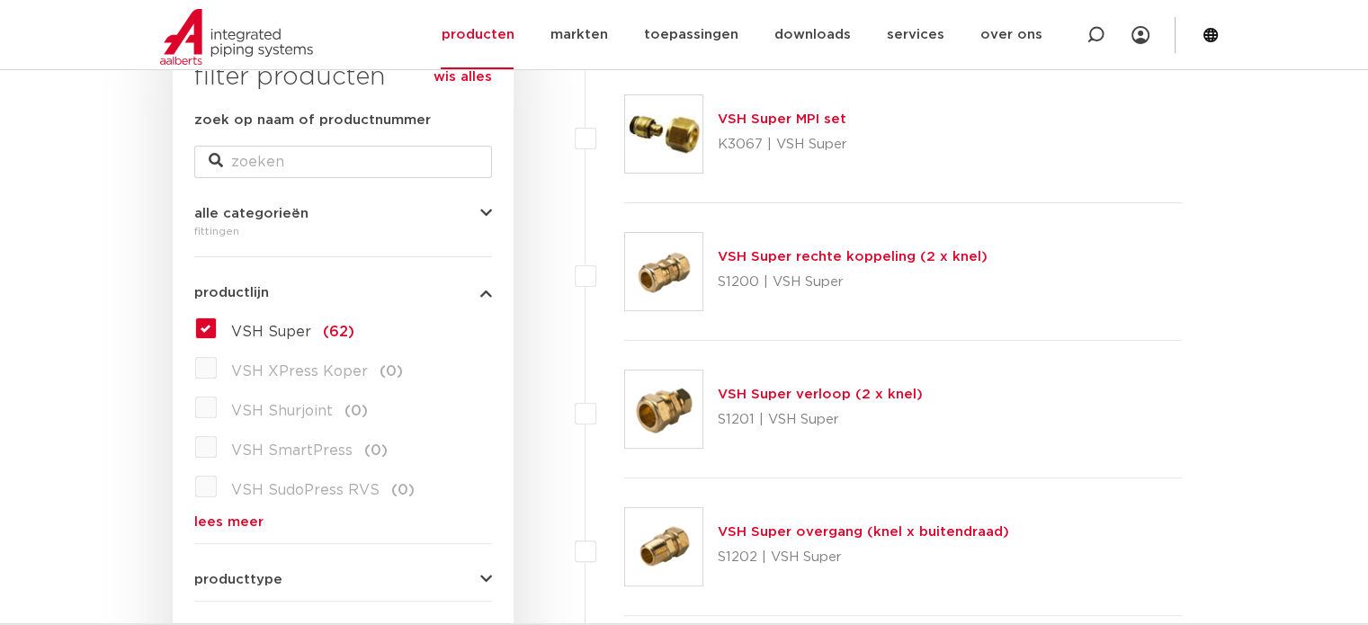
click at [675, 261] on img at bounding box center [663, 271] width 77 height 77
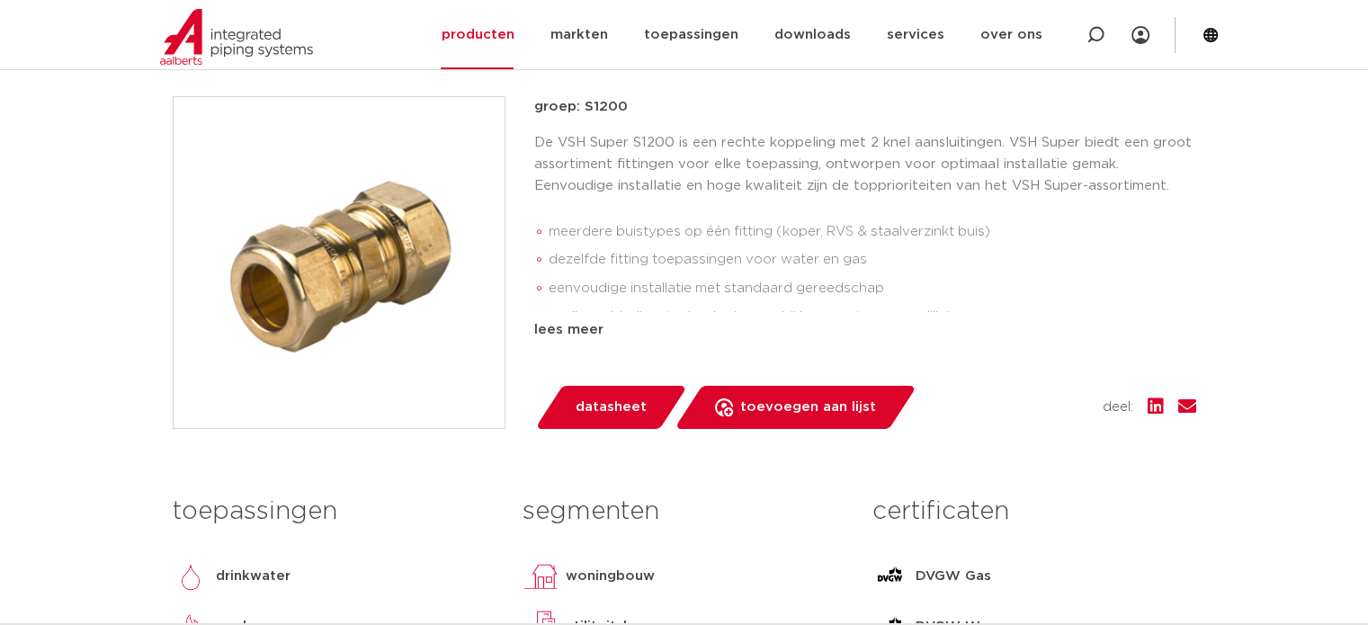
scroll to position [360, 0]
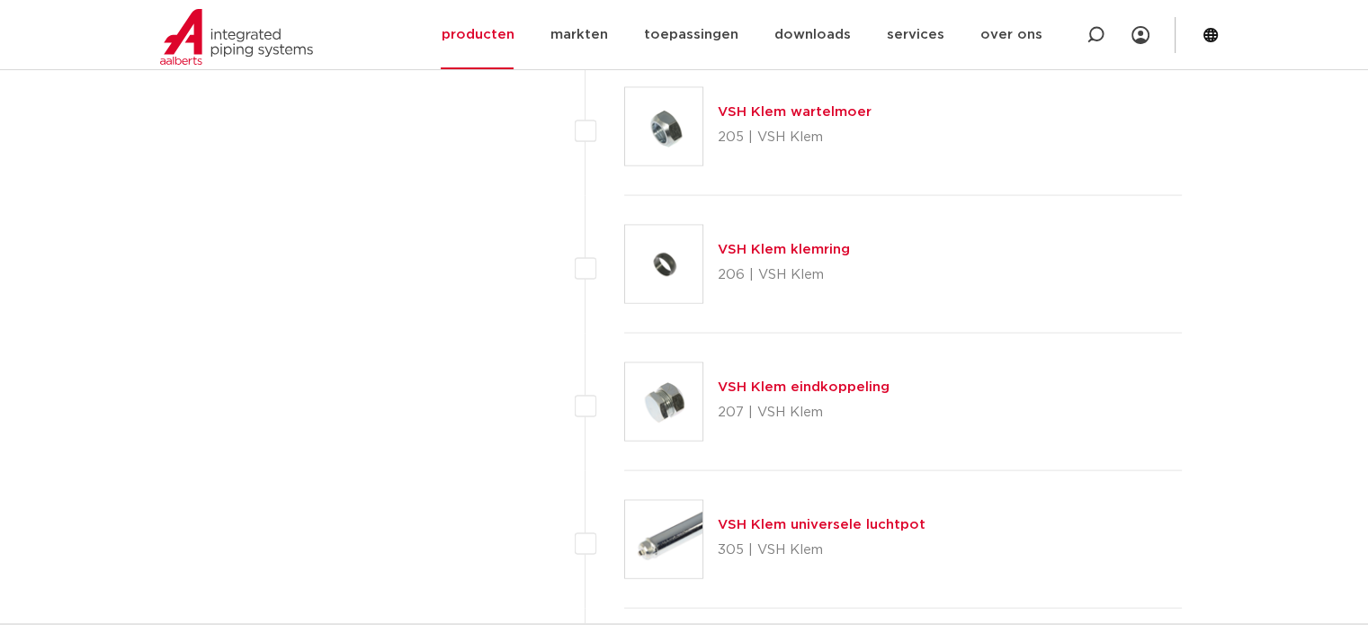
scroll to position [3669, 0]
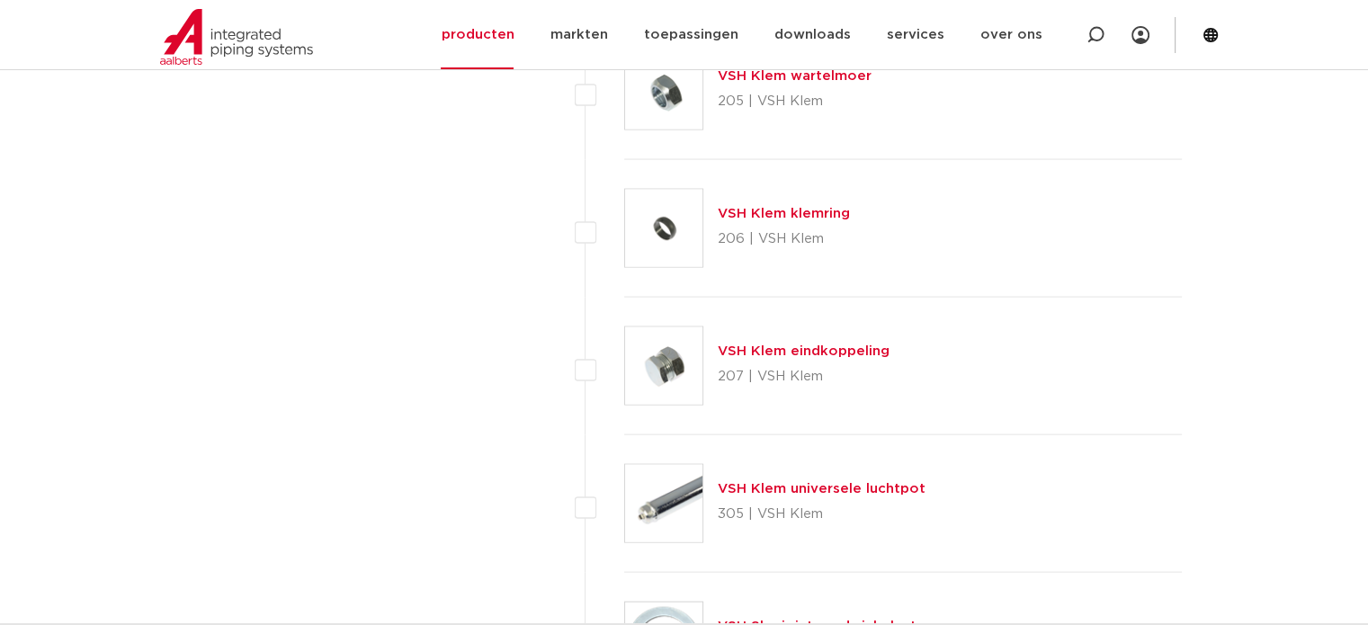
click at [684, 229] on img at bounding box center [663, 228] width 77 height 77
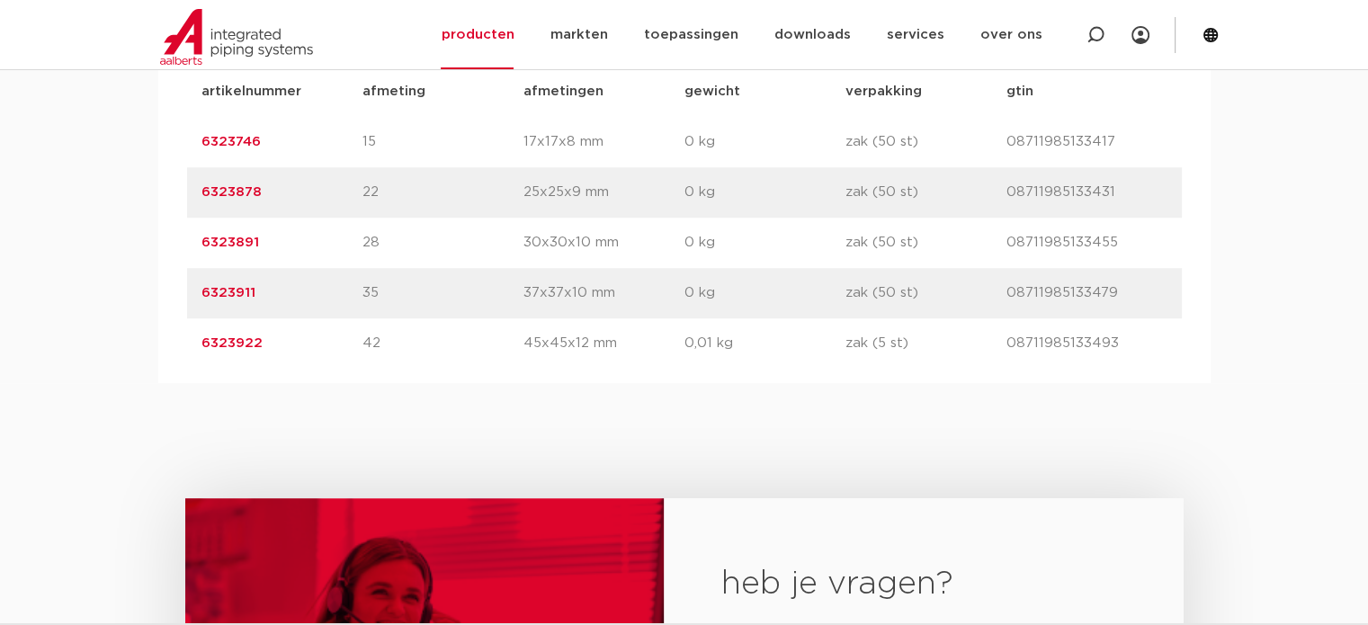
scroll to position [1115, 0]
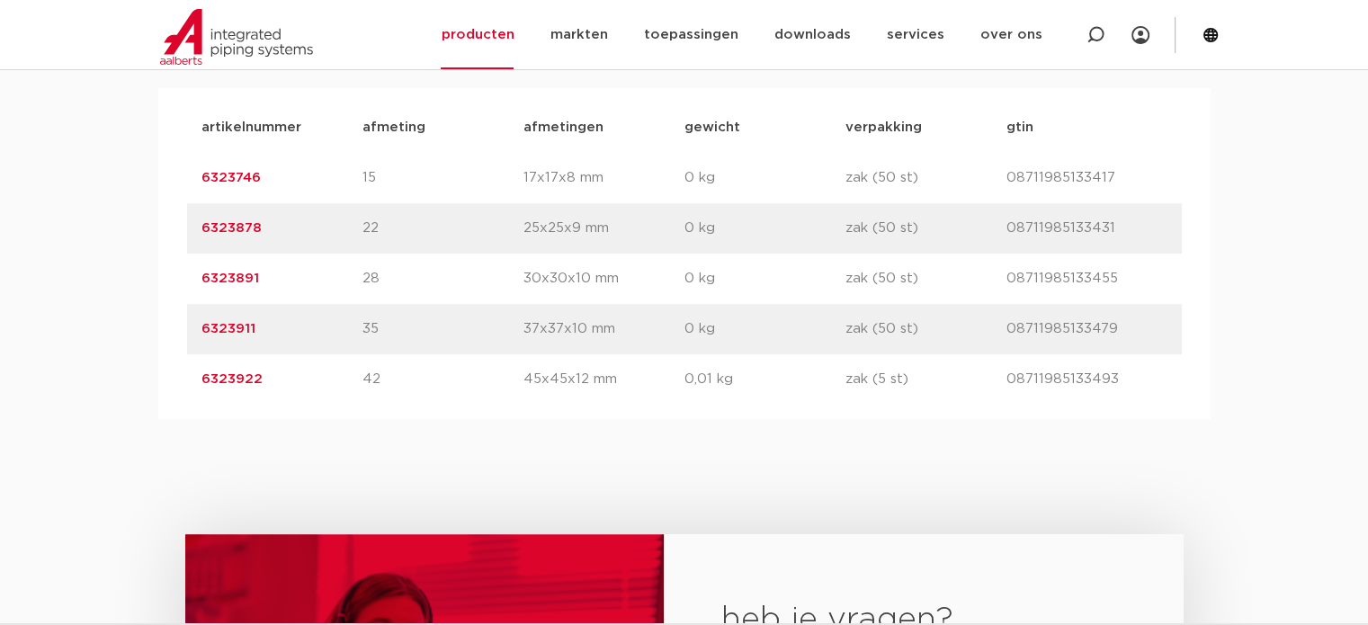
click at [231, 174] on link "6323746" at bounding box center [230, 177] width 59 height 13
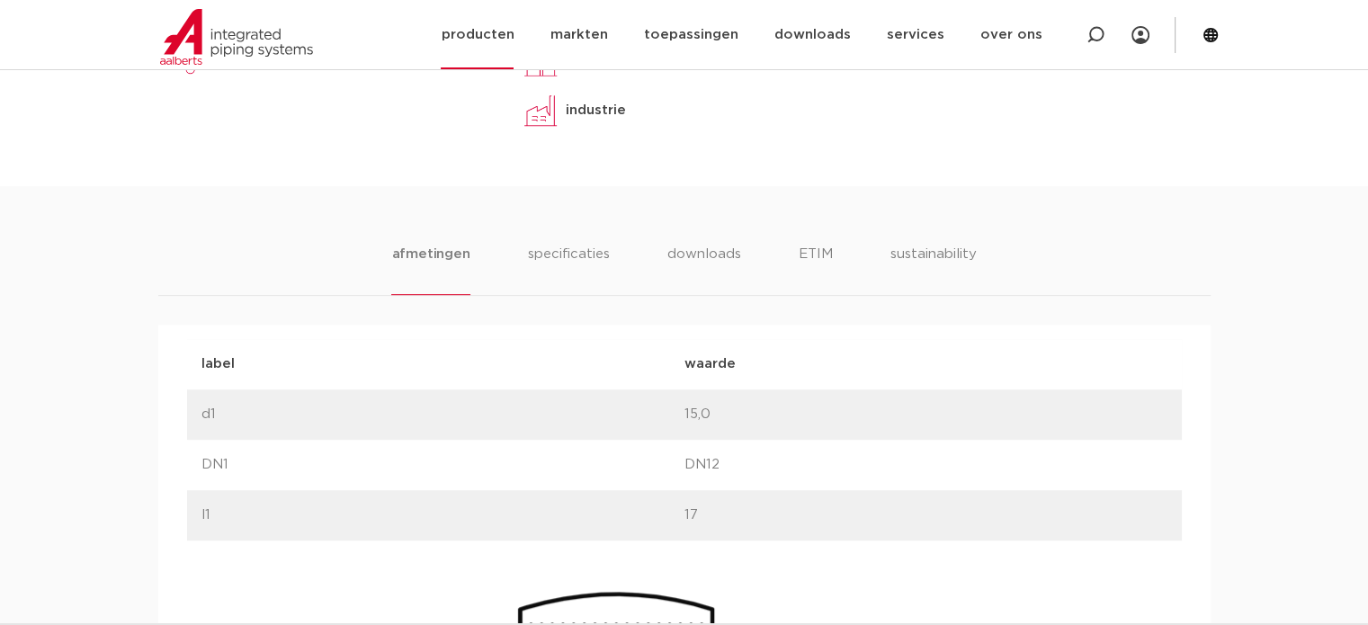
scroll to position [870, 0]
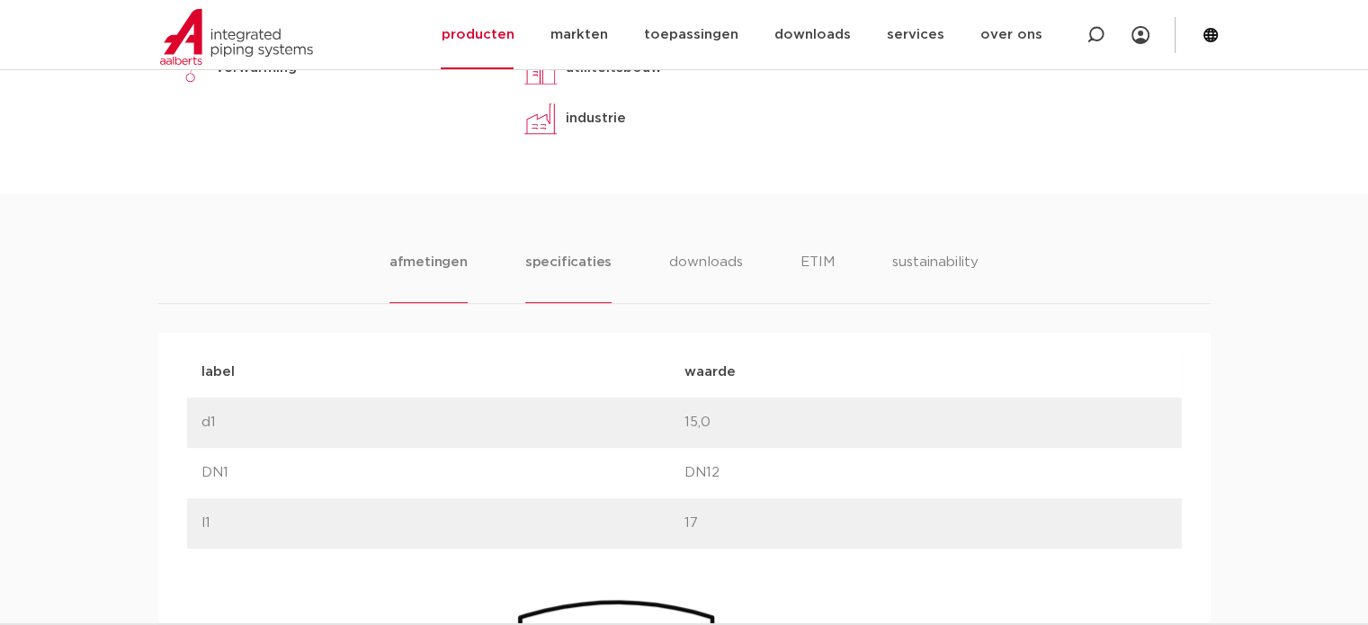
click at [581, 260] on li "specificaties" at bounding box center [568, 277] width 86 height 51
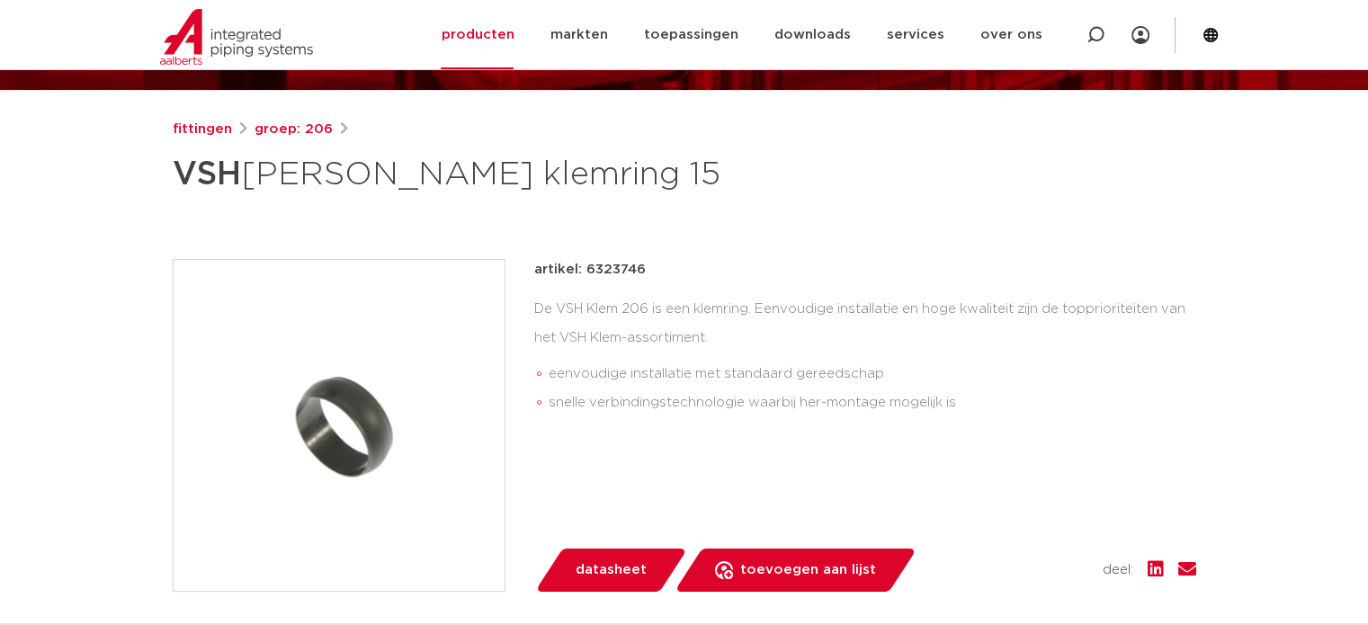
scroll to position [0, 0]
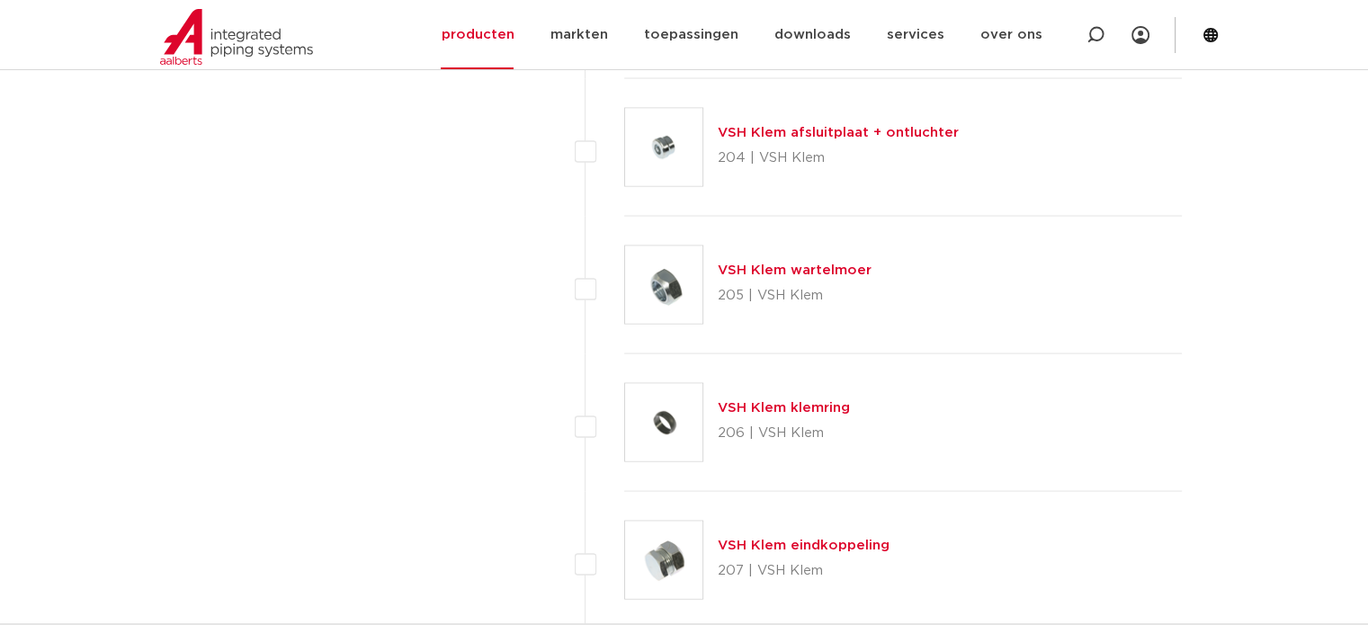
scroll to position [3525, 0]
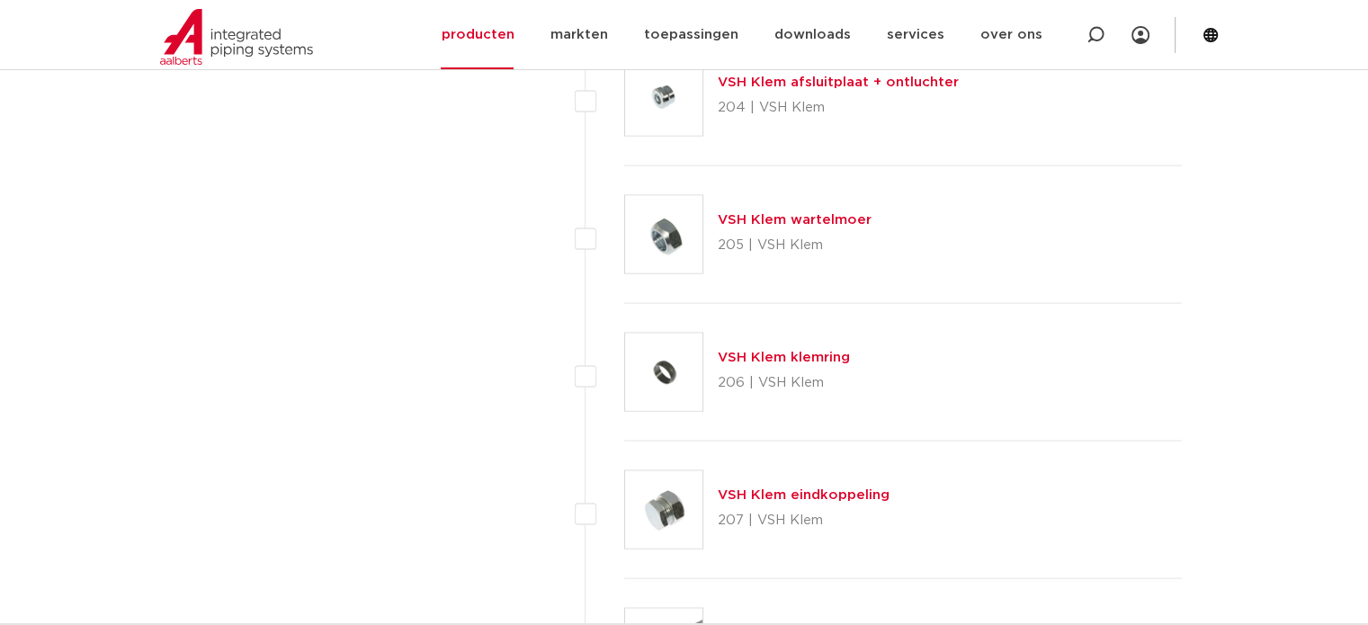
click at [766, 351] on link "VSH Klem klemring" at bounding box center [784, 357] width 132 height 13
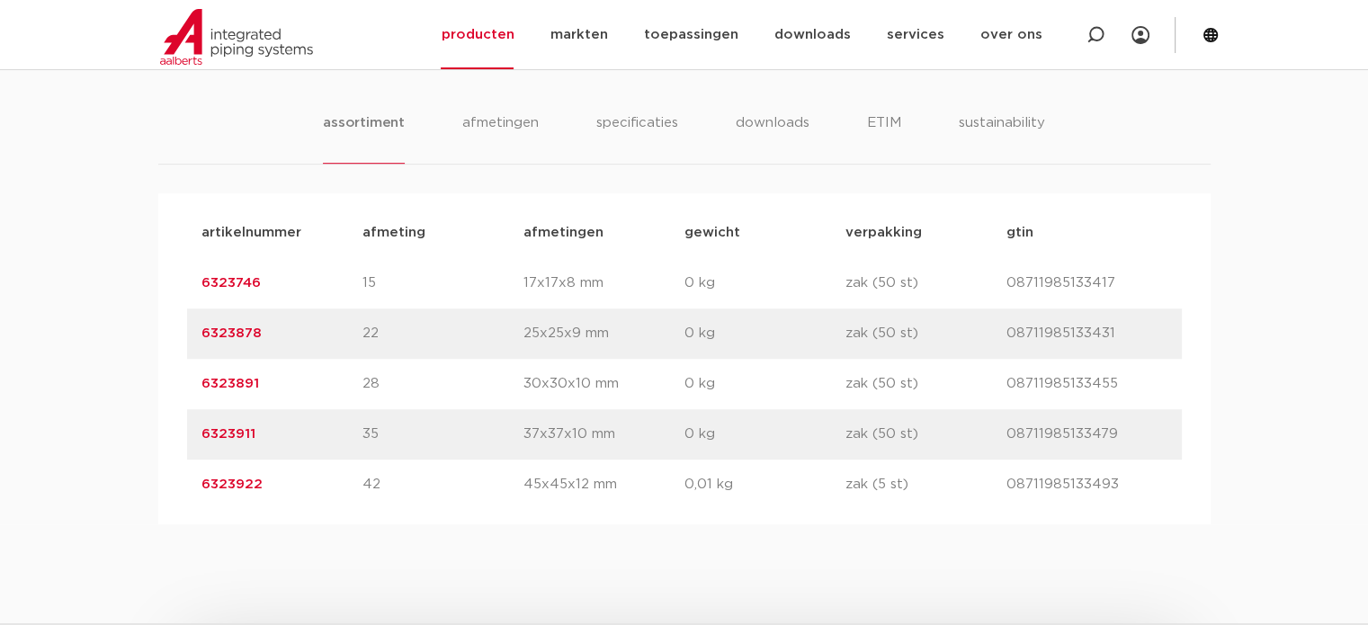
scroll to position [1007, 0]
